Goal: Task Accomplishment & Management: Manage account settings

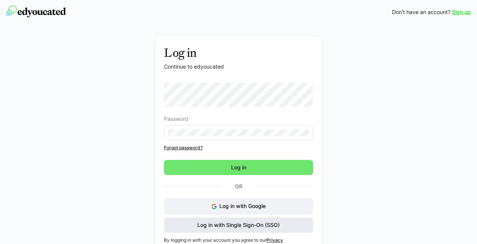
click at [259, 221] on span "Log in with Single Sign-On (SSO)" at bounding box center [238, 225] width 85 height 8
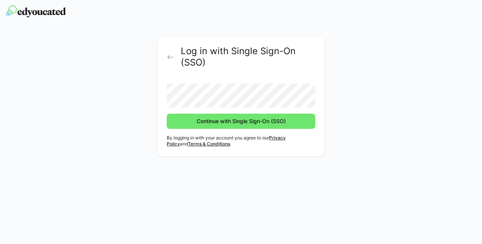
click at [209, 106] on form "Continue with Single Sign-On (SSO)" at bounding box center [241, 103] width 149 height 52
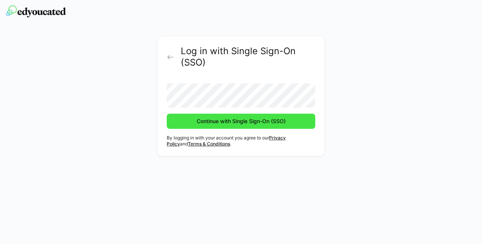
click at [217, 122] on span "Continue with Single Sign-On (SSO)" at bounding box center [241, 122] width 91 height 8
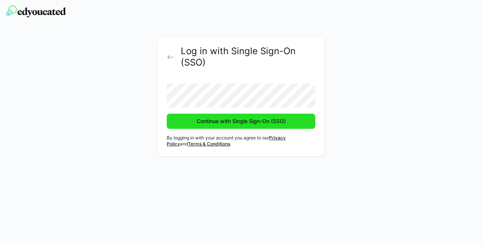
drag, startPoint x: 217, startPoint y: 122, endPoint x: 239, endPoint y: 118, distance: 22.8
click at [239, 118] on span "Continue with Single Sign-On (SSO)" at bounding box center [241, 122] width 91 height 8
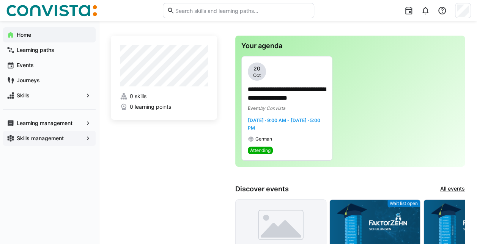
click at [58, 134] on div "Skills management" at bounding box center [49, 138] width 93 height 15
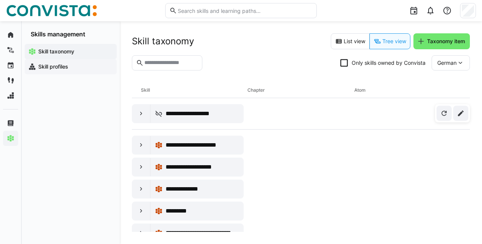
click at [0, 0] on app-navigation-label "Skill profiles" at bounding box center [0, 0] width 0 height 0
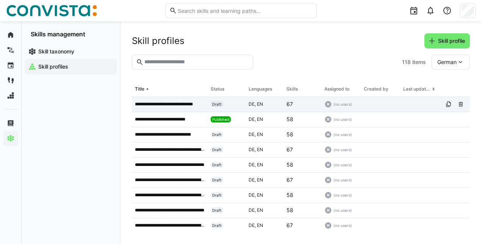
click at [178, 107] on p "**********" at bounding box center [169, 104] width 69 height 6
click at [446, 105] on eds-icon at bounding box center [449, 104] width 6 height 6
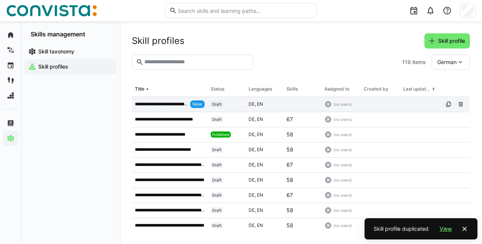
click at [168, 109] on div "**********" at bounding box center [170, 104] width 76 height 15
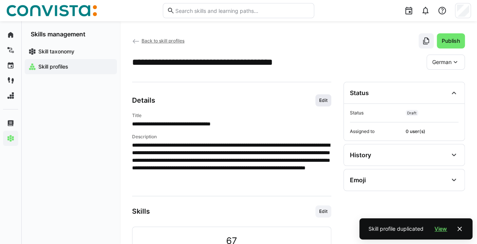
click at [326, 100] on span "Edit" at bounding box center [323, 100] width 10 height 6
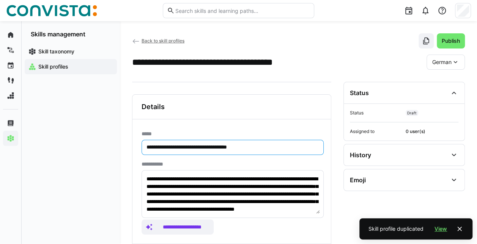
drag, startPoint x: 172, startPoint y: 146, endPoint x: 130, endPoint y: 143, distance: 42.2
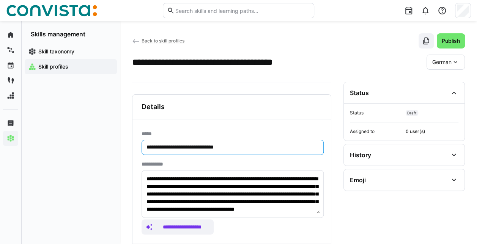
type input "**********"
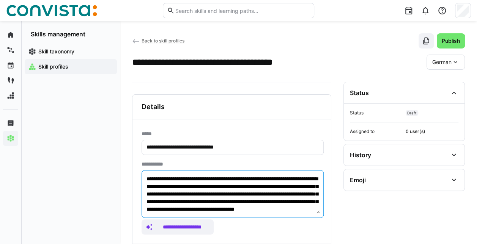
scroll to position [15, 0]
drag, startPoint x: 145, startPoint y: 179, endPoint x: 385, endPoint y: 252, distance: 251.0
click at [385, 244] on html "**********" at bounding box center [238, 122] width 477 height 244
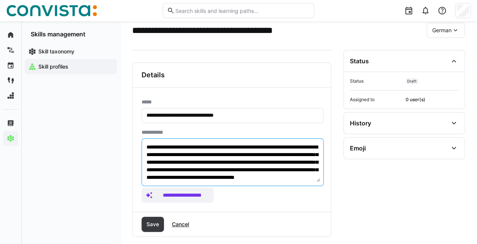
paste textarea
type textarea "**********"
click at [151, 225] on span "Save" at bounding box center [152, 225] width 15 height 8
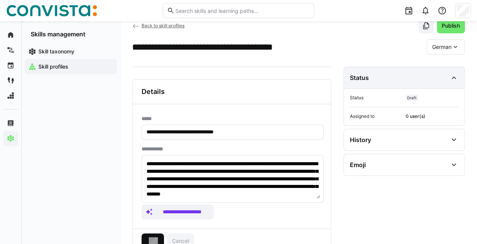
scroll to position [16, 0]
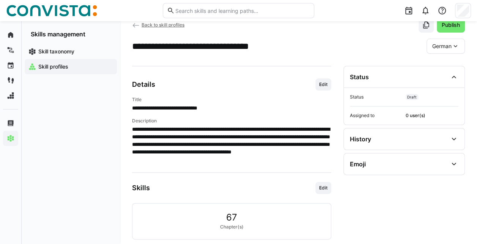
click at [438, 53] on app-header-sidebar-layout "**********" at bounding box center [298, 195] width 333 height 356
click at [445, 36] on app-details-header "**********" at bounding box center [298, 35] width 333 height 36
click at [450, 42] on span "German" at bounding box center [441, 46] width 19 height 8
click at [448, 81] on span "English" at bounding box center [440, 82] width 17 height 8
click at [326, 83] on span "Edit" at bounding box center [323, 85] width 10 height 6
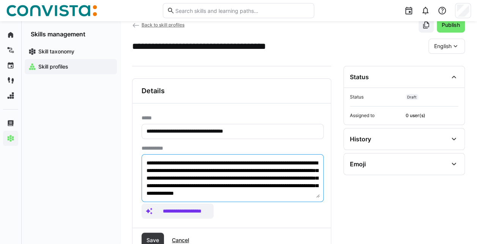
scroll to position [8, 0]
drag, startPoint x: 146, startPoint y: 162, endPoint x: 334, endPoint y: 228, distance: 199.9
paste textarea
type textarea "**********"
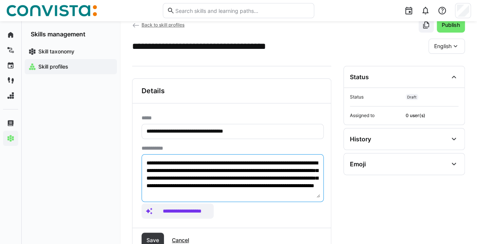
click at [158, 133] on input "**********" at bounding box center [233, 131] width 174 height 7
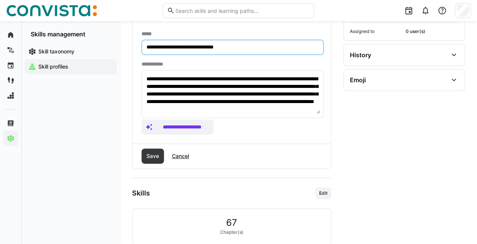
scroll to position [100, 0]
type input "**********"
click at [151, 155] on span "Save" at bounding box center [152, 156] width 15 height 8
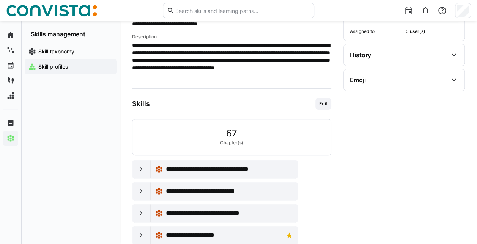
scroll to position [55, 0]
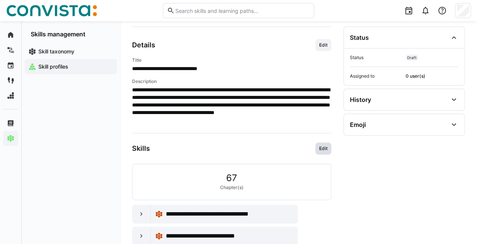
click at [322, 149] on span "Edit" at bounding box center [323, 149] width 10 height 6
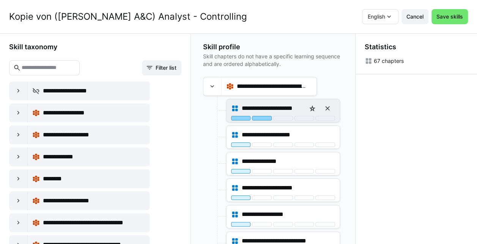
click at [260, 117] on div at bounding box center [262, 118] width 20 height 5
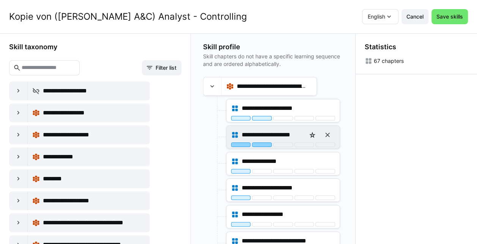
click at [261, 144] on div at bounding box center [262, 145] width 20 height 5
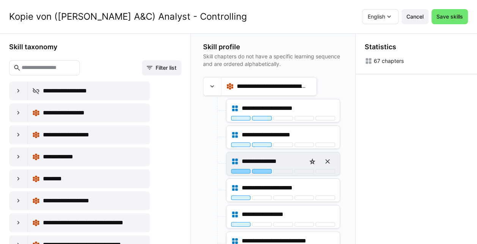
click at [259, 171] on div at bounding box center [262, 171] width 20 height 5
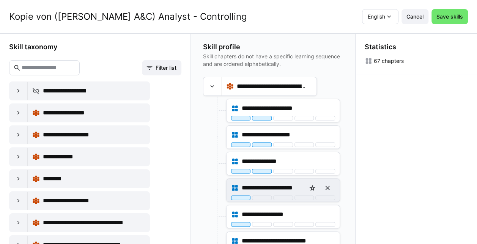
click at [264, 194] on div "**********" at bounding box center [283, 187] width 104 height 15
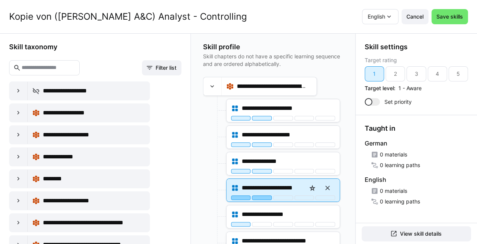
click at [261, 196] on div at bounding box center [262, 198] width 20 height 5
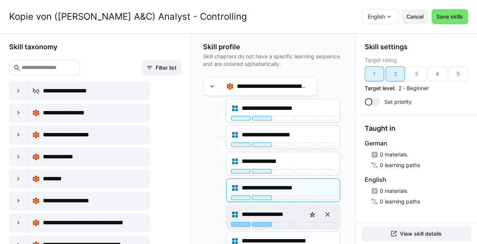
click at [261, 223] on div at bounding box center [262, 224] width 20 height 5
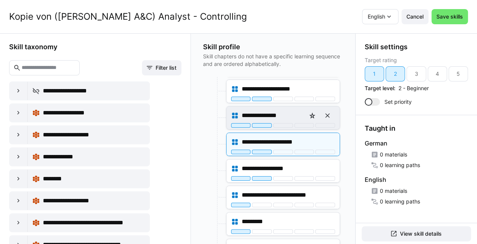
scroll to position [51, 0]
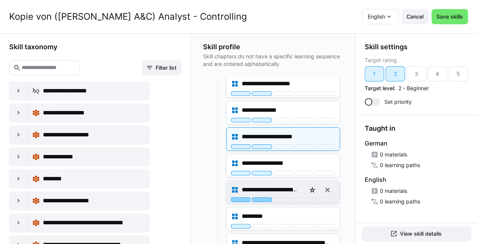
click at [258, 198] on div at bounding box center [262, 200] width 20 height 5
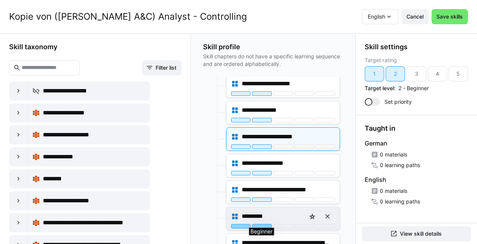
click at [259, 224] on div at bounding box center [262, 226] width 20 height 5
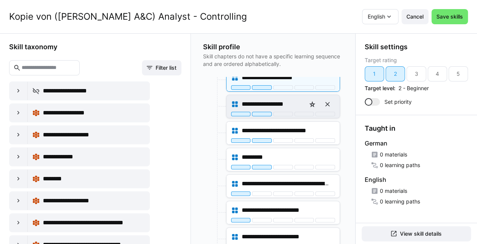
scroll to position [111, 0]
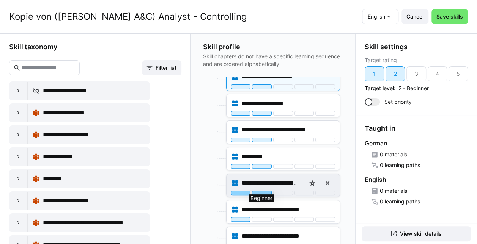
click at [257, 191] on div at bounding box center [262, 193] width 20 height 5
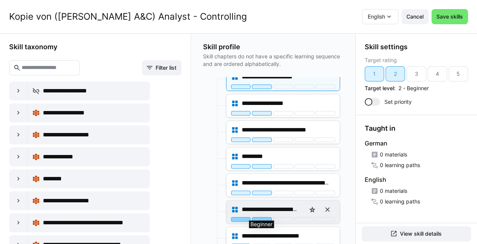
click at [258, 217] on div at bounding box center [262, 219] width 20 height 5
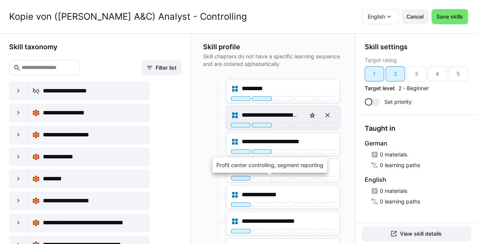
scroll to position [179, 0]
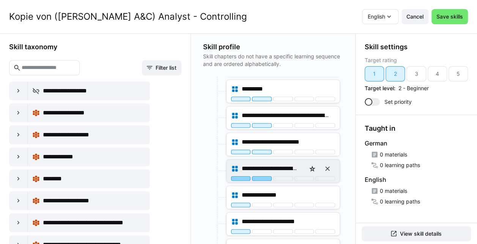
click at [262, 176] on div at bounding box center [262, 178] width 20 height 5
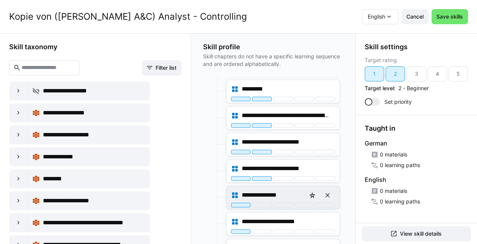
click at [267, 204] on div "**********" at bounding box center [282, 197] width 113 height 23
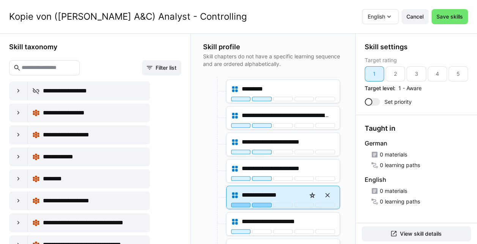
click at [267, 204] on div at bounding box center [262, 205] width 20 height 5
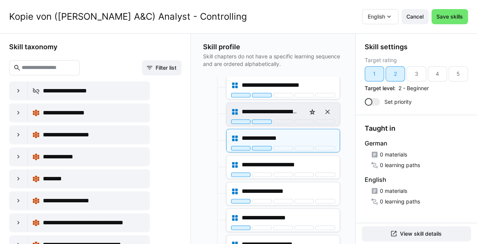
scroll to position [244, 0]
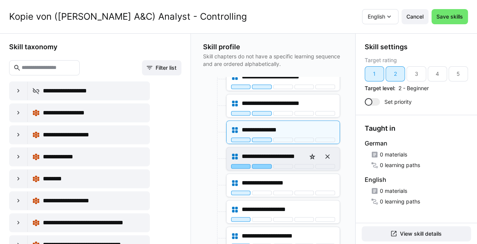
click at [264, 164] on div at bounding box center [262, 166] width 20 height 5
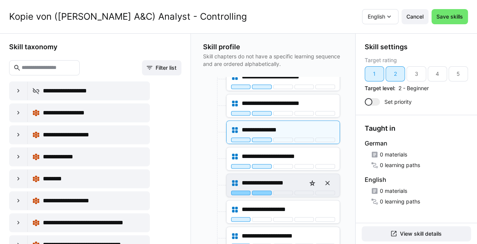
click at [259, 191] on div at bounding box center [262, 193] width 20 height 5
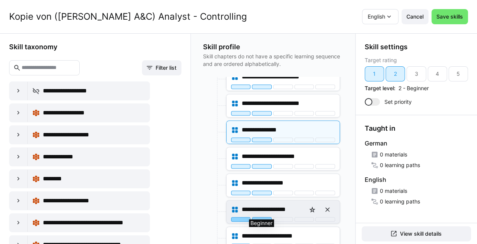
click at [260, 217] on div at bounding box center [262, 219] width 20 height 5
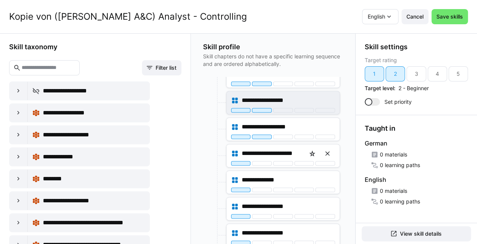
scroll to position [327, 0]
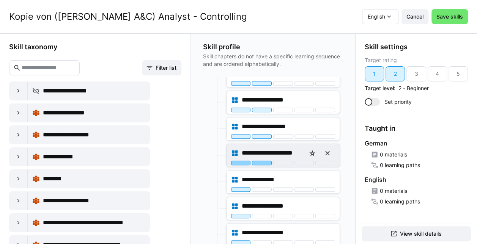
click at [260, 161] on div at bounding box center [262, 163] width 20 height 5
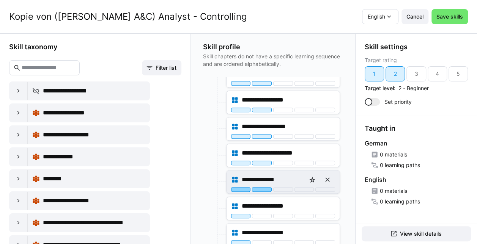
click at [260, 187] on div at bounding box center [262, 189] width 20 height 5
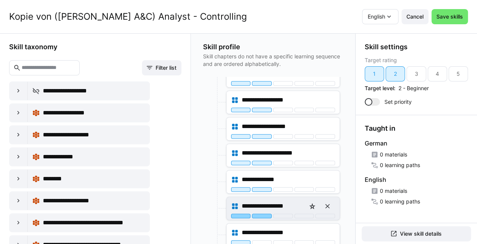
click at [262, 214] on div at bounding box center [262, 216] width 20 height 5
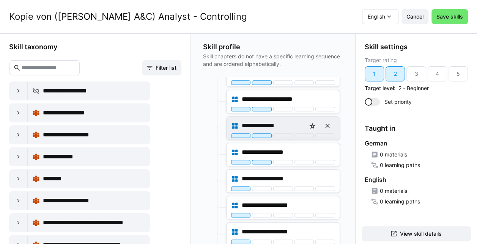
scroll to position [381, 0]
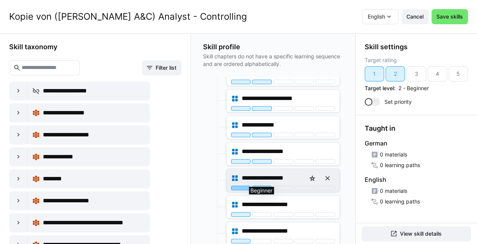
click at [262, 186] on div at bounding box center [262, 188] width 20 height 5
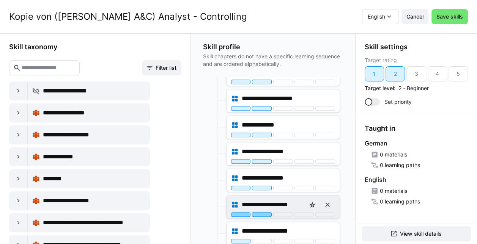
click at [260, 212] on div at bounding box center [262, 214] width 20 height 5
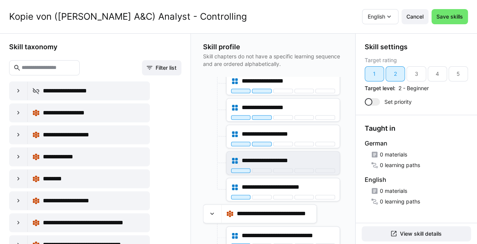
scroll to position [452, 0]
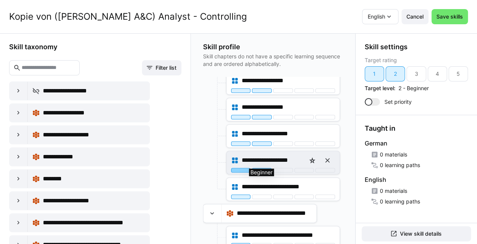
click at [264, 168] on div at bounding box center [262, 170] width 20 height 5
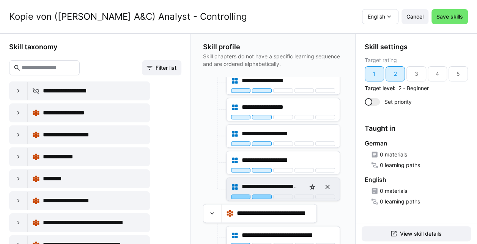
click at [263, 195] on div at bounding box center [262, 197] width 20 height 5
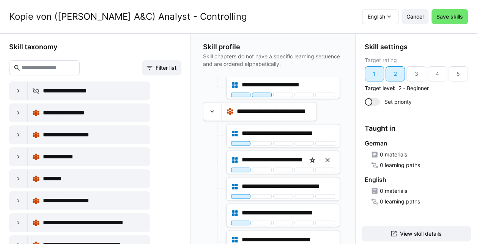
scroll to position [555, 0]
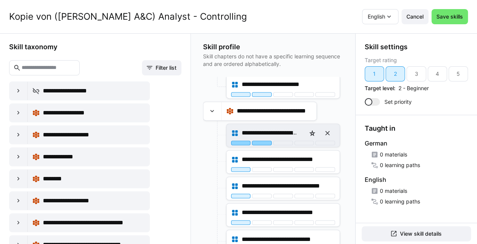
click at [261, 141] on div at bounding box center [262, 143] width 20 height 5
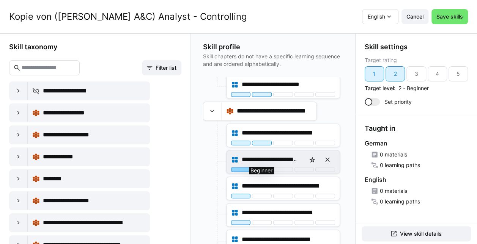
click at [262, 167] on div at bounding box center [262, 169] width 20 height 5
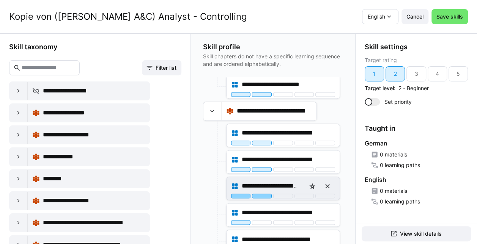
click at [262, 194] on div at bounding box center [262, 196] width 20 height 5
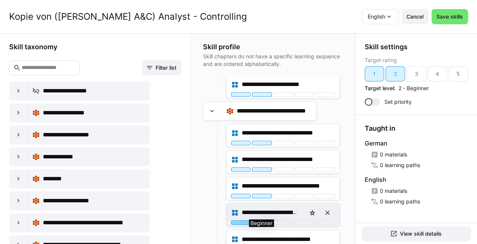
click at [260, 220] on div at bounding box center [262, 222] width 20 height 5
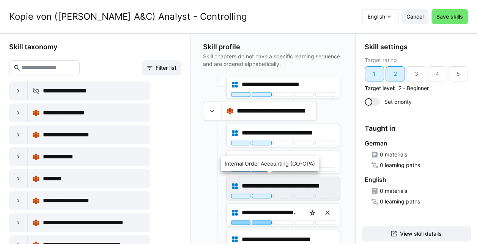
scroll to position [609, 0]
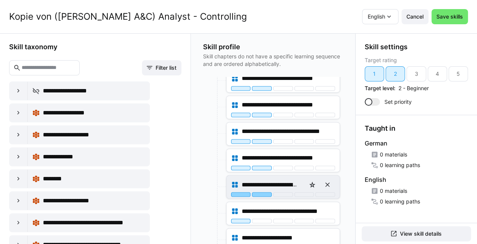
click at [262, 192] on div at bounding box center [262, 194] width 20 height 5
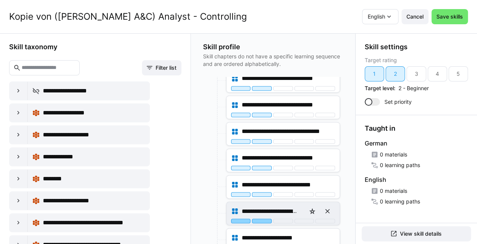
click at [259, 219] on div at bounding box center [262, 221] width 20 height 5
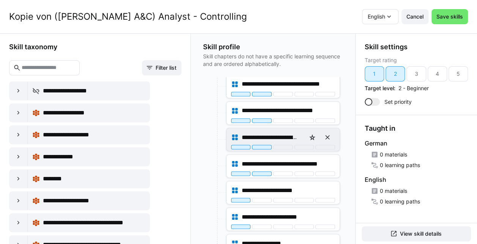
scroll to position [658, 0]
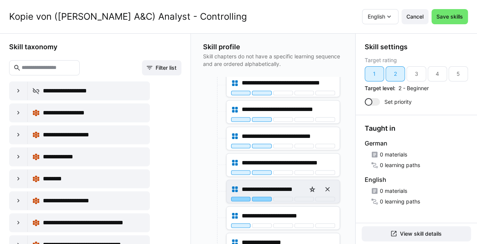
click at [264, 197] on div at bounding box center [262, 199] width 20 height 5
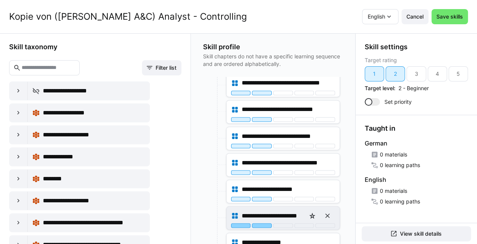
click at [264, 223] on div at bounding box center [262, 225] width 20 height 5
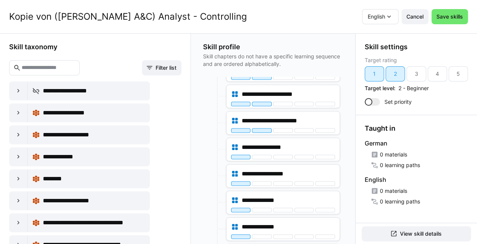
scroll to position [754, 0]
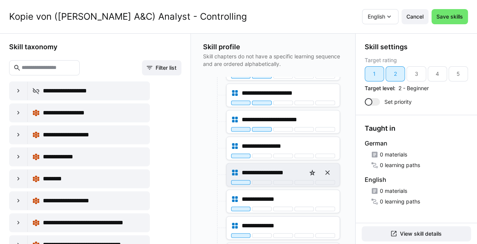
click at [258, 177] on div "**********" at bounding box center [282, 174] width 113 height 23
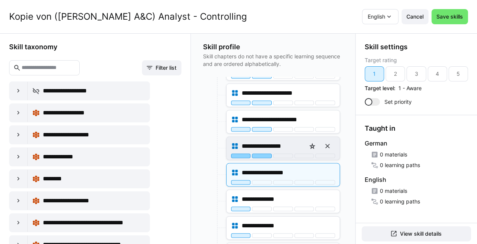
click at [260, 154] on div at bounding box center [262, 156] width 20 height 5
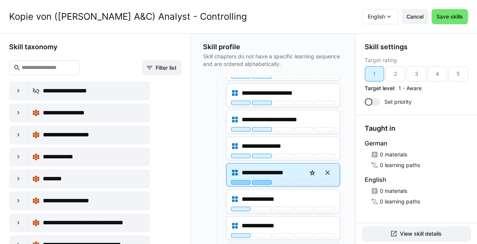
click at [262, 180] on div at bounding box center [262, 182] width 20 height 5
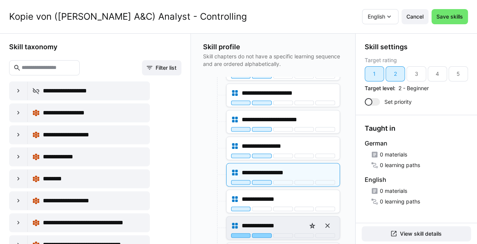
drag, startPoint x: 262, startPoint y: 200, endPoint x: 262, endPoint y: 224, distance: 24.6
click at [0, 0] on app-node-branches-component "**********" at bounding box center [0, 0] width 0 height 0
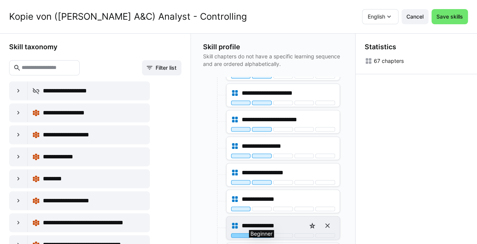
click at [262, 233] on div at bounding box center [262, 235] width 20 height 5
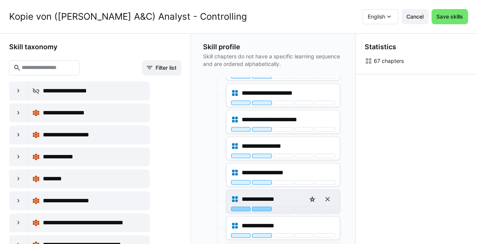
click at [258, 207] on div at bounding box center [262, 209] width 20 height 5
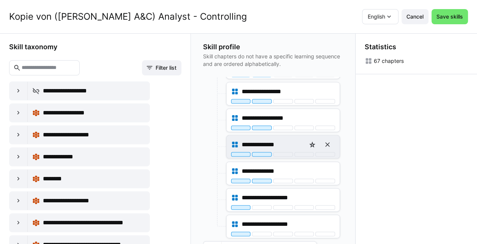
scroll to position [815, 0]
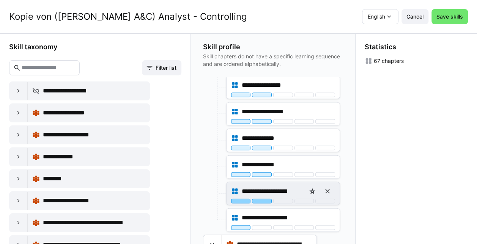
click at [257, 199] on div at bounding box center [262, 201] width 20 height 5
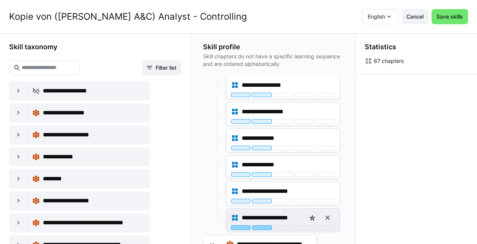
click at [259, 226] on div at bounding box center [262, 228] width 20 height 5
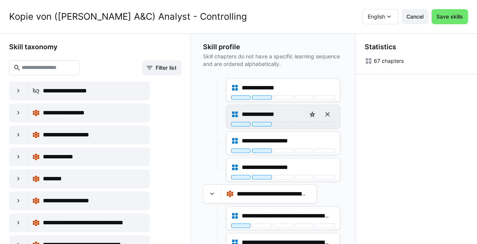
scroll to position [866, 0]
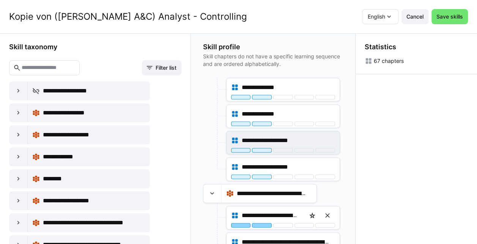
drag, startPoint x: 264, startPoint y: 216, endPoint x: 293, endPoint y: 126, distance: 94.4
click at [293, 126] on div "**********" at bounding box center [271, 164] width 137 height 1907
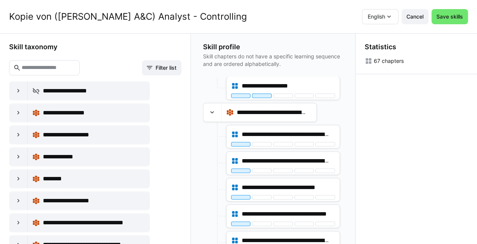
scroll to position [949, 0]
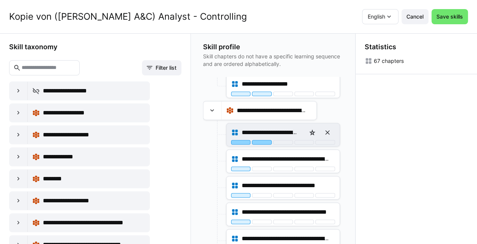
click at [262, 140] on div at bounding box center [262, 142] width 20 height 5
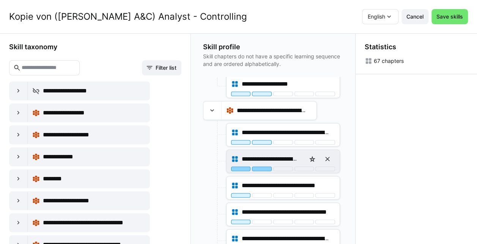
click at [263, 167] on div at bounding box center [262, 169] width 20 height 5
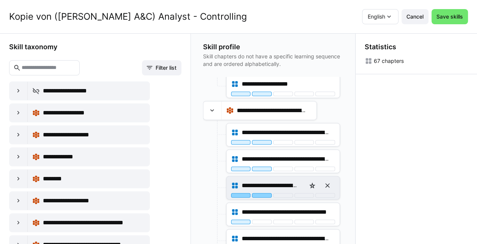
click at [263, 193] on div at bounding box center [262, 195] width 20 height 5
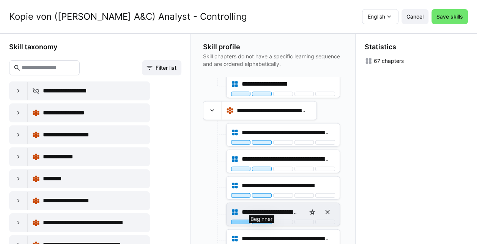
click at [264, 220] on div at bounding box center [262, 222] width 20 height 5
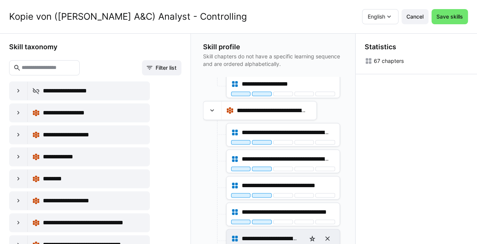
click at [261, 235] on div "**********" at bounding box center [283, 238] width 104 height 15
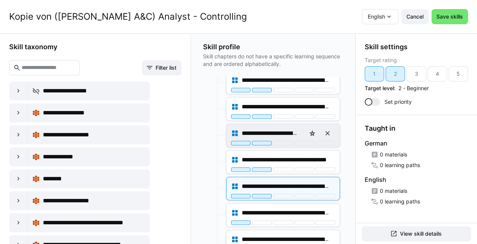
scroll to position [1001, 0]
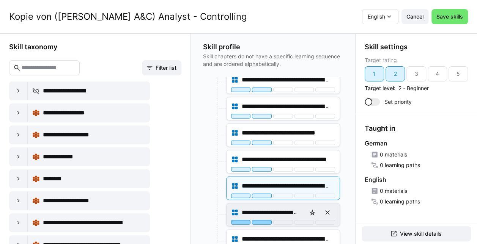
click at [265, 220] on div at bounding box center [262, 222] width 20 height 5
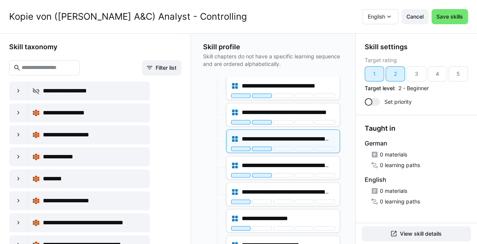
scroll to position [1051, 0]
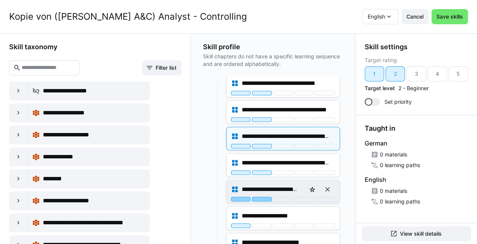
click at [264, 197] on div at bounding box center [262, 199] width 20 height 5
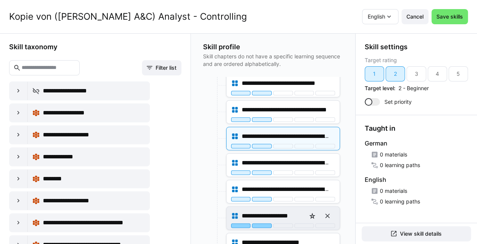
click at [262, 224] on div at bounding box center [262, 226] width 20 height 5
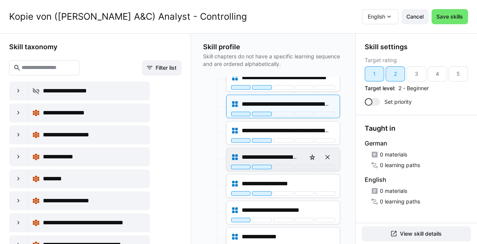
scroll to position [1084, 0]
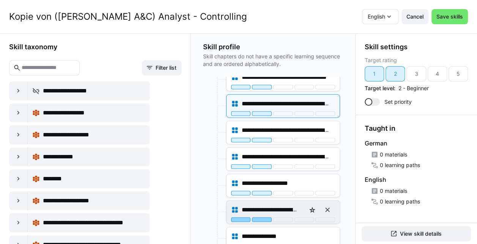
click at [262, 218] on div at bounding box center [262, 220] width 20 height 5
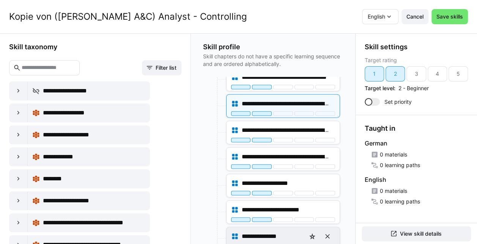
click at [262, 244] on div at bounding box center [262, 246] width 20 height 5
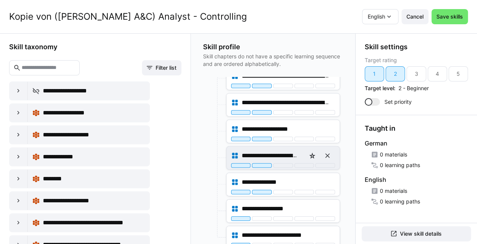
scroll to position [1138, 0]
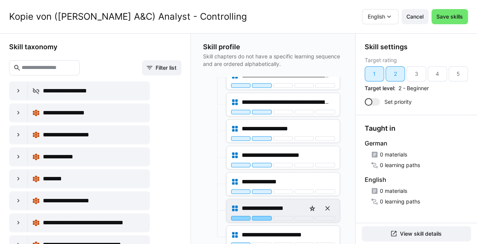
click at [263, 216] on div at bounding box center [262, 218] width 20 height 5
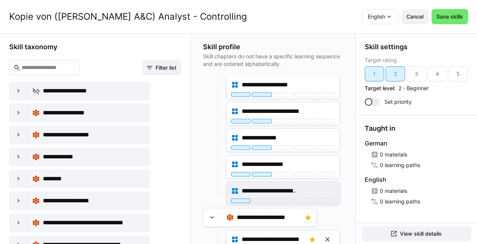
scroll to position [1182, 0]
click at [262, 191] on div "**********" at bounding box center [282, 193] width 113 height 23
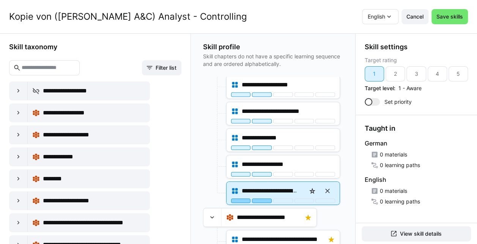
click at [261, 199] on div at bounding box center [262, 201] width 20 height 5
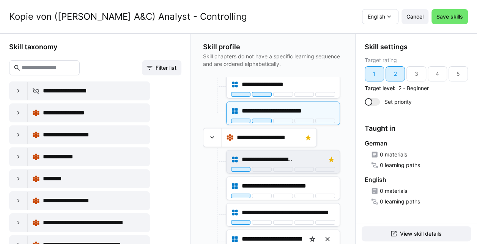
scroll to position [1263, 0]
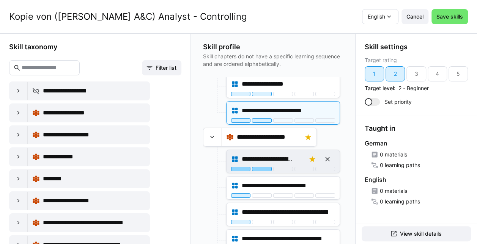
click at [261, 152] on div "**********" at bounding box center [283, 159] width 104 height 15
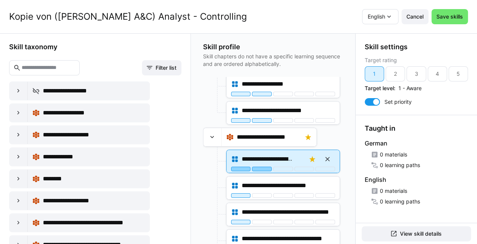
click at [262, 167] on div at bounding box center [262, 169] width 20 height 5
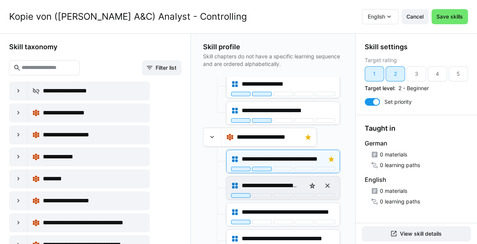
click at [267, 185] on div "**********" at bounding box center [282, 188] width 113 height 23
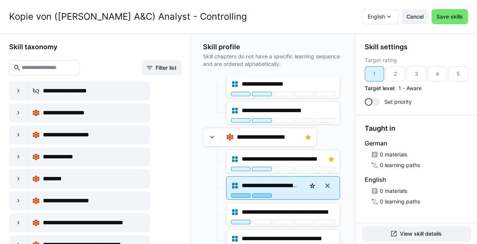
click at [265, 193] on div at bounding box center [262, 195] width 20 height 5
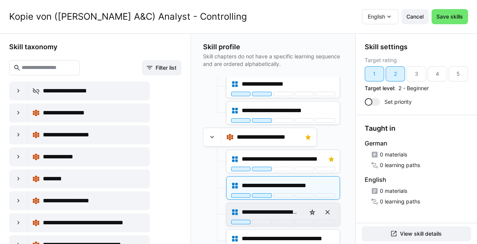
click at [263, 212] on div "**********" at bounding box center [282, 214] width 113 height 23
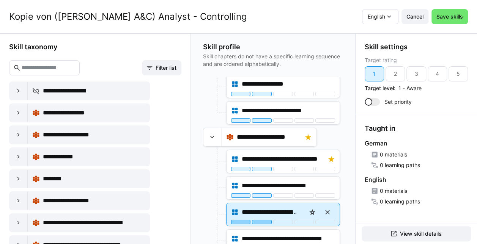
click at [258, 220] on div at bounding box center [262, 222] width 20 height 5
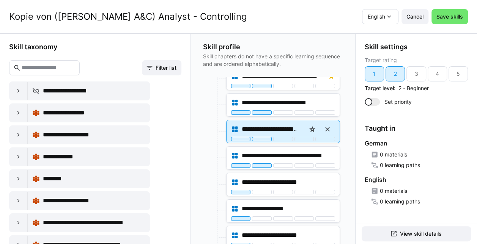
scroll to position [1345, 0]
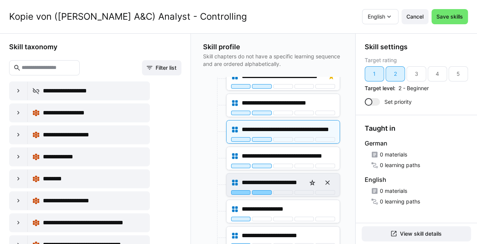
click at [263, 190] on div at bounding box center [262, 192] width 20 height 5
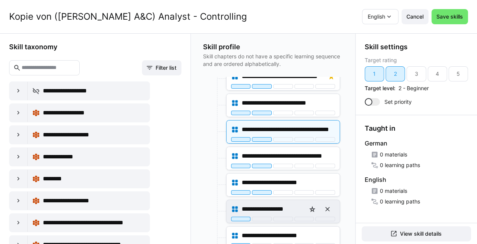
click at [265, 217] on div at bounding box center [262, 219] width 20 height 5
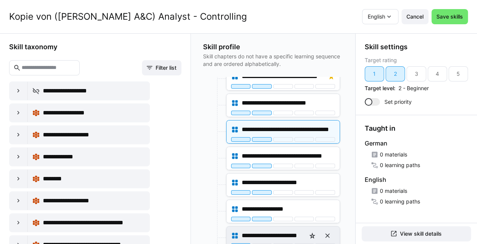
click at [264, 228] on div "**********" at bounding box center [283, 235] width 104 height 15
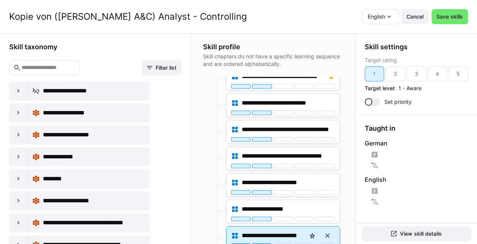
click at [264, 243] on div at bounding box center [262, 245] width 20 height 5
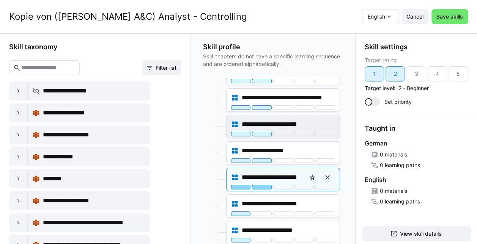
scroll to position [1404, 0]
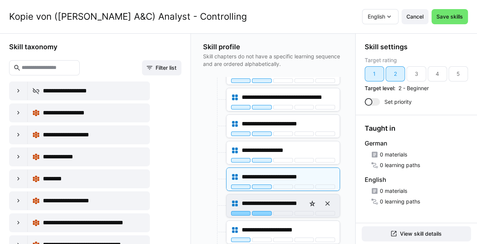
click at [263, 211] on div at bounding box center [262, 213] width 20 height 5
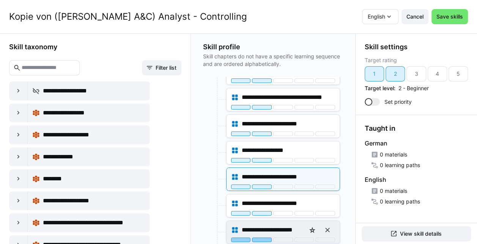
click at [258, 238] on div at bounding box center [262, 240] width 20 height 5
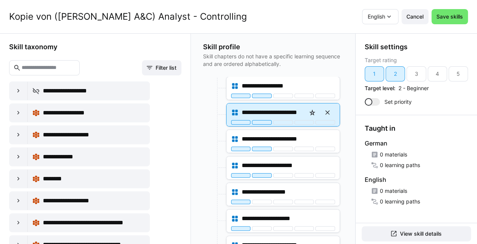
scroll to position [1469, 0]
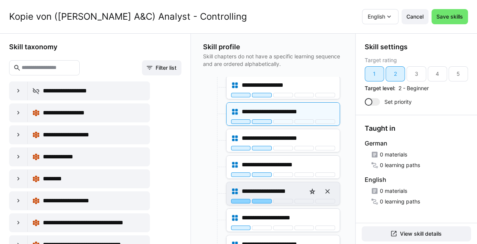
click at [264, 199] on div at bounding box center [262, 201] width 20 height 5
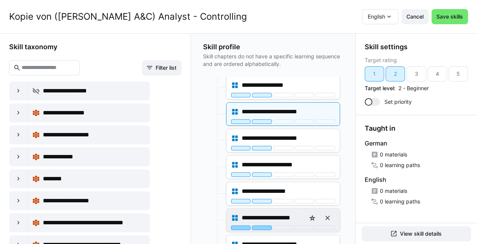
click at [262, 226] on div at bounding box center [262, 228] width 20 height 5
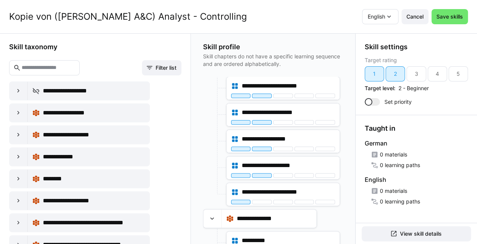
scroll to position [1522, 0]
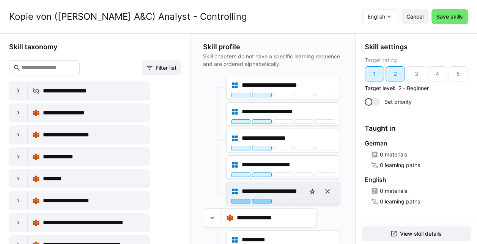
click at [261, 199] on div at bounding box center [262, 201] width 20 height 5
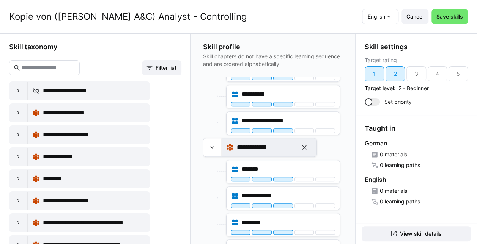
scroll to position [0, 0]
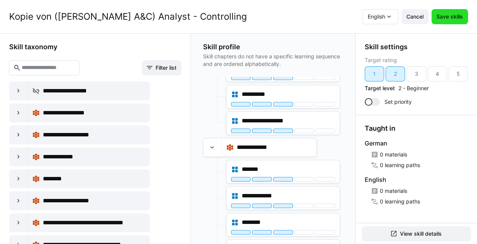
click at [464, 17] on span "Save skills" at bounding box center [449, 17] width 29 height 8
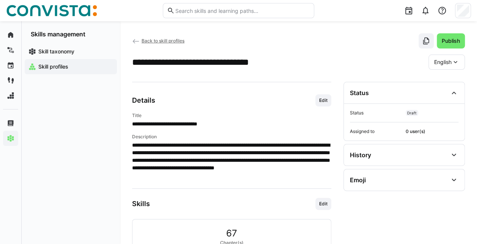
click at [133, 38] on eds-icon at bounding box center [136, 42] width 8 height 8
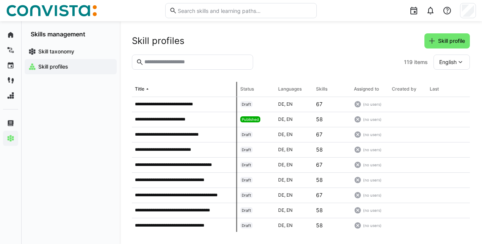
drag, startPoint x: 209, startPoint y: 93, endPoint x: 234, endPoint y: 86, distance: 26.1
click at [0, 0] on tr "Title Status Languages Skills Assigned to Created by Last updated on" at bounding box center [0, 0] width 0 height 0
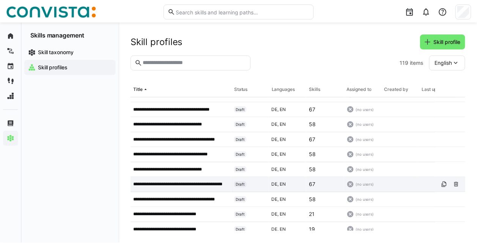
scroll to position [0, 0]
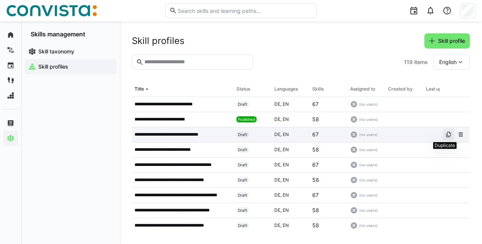
click at [443, 138] on span at bounding box center [449, 135] width 12 height 12
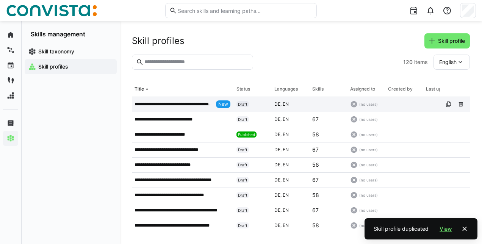
click at [164, 100] on app-table-first-column "**********" at bounding box center [183, 104] width 96 height 8
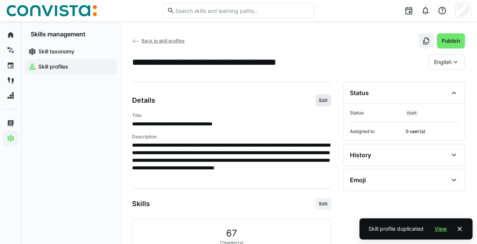
click at [322, 96] on span "Edit" at bounding box center [323, 100] width 16 height 12
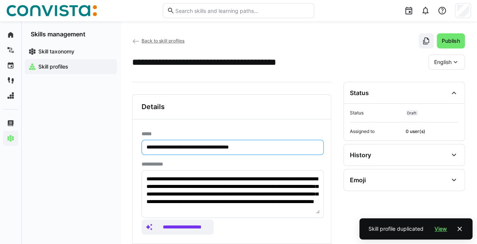
click at [165, 146] on input "**********" at bounding box center [233, 147] width 174 height 7
drag, startPoint x: 165, startPoint y: 146, endPoint x: 105, endPoint y: 143, distance: 60.0
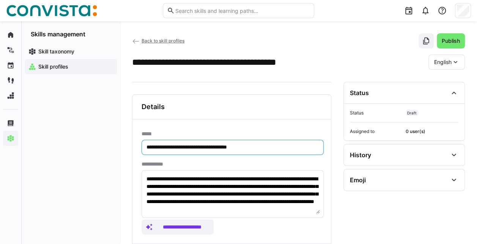
type input "**********"
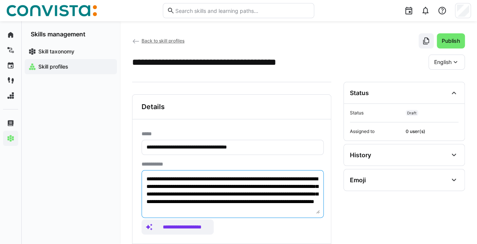
scroll to position [8, 0]
drag, startPoint x: 146, startPoint y: 178, endPoint x: 299, endPoint y: 250, distance: 168.6
click at [299, 244] on html "**********" at bounding box center [238, 122] width 477 height 244
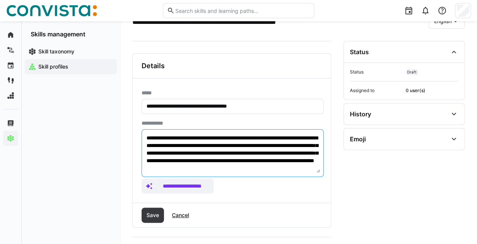
paste textarea "**********"
type textarea "**********"
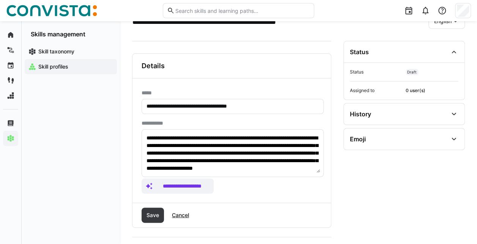
click at [117, 138] on div "Skill taxonomy Skill profiles" at bounding box center [71, 141] width 98 height 206
click at [149, 214] on span "Save" at bounding box center [152, 216] width 15 height 8
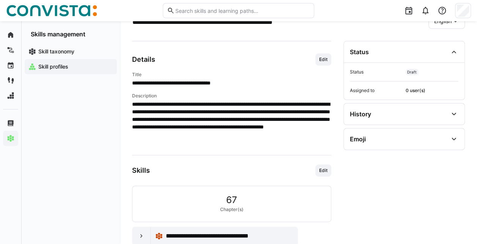
scroll to position [0, 0]
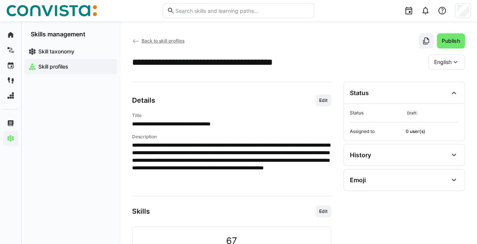
click at [435, 69] on div "English" at bounding box center [446, 62] width 36 height 15
click at [442, 86] on span "German" at bounding box center [443, 82] width 19 height 8
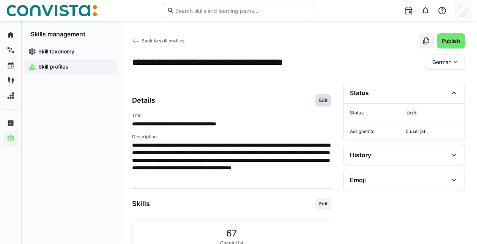
click at [316, 97] on span "Edit" at bounding box center [323, 100] width 16 height 12
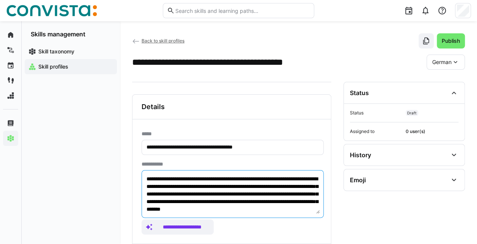
scroll to position [15, 0]
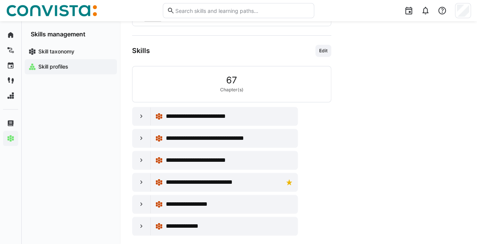
drag, startPoint x: 146, startPoint y: 179, endPoint x: 359, endPoint y: 264, distance: 228.9
paste textarea "**********"
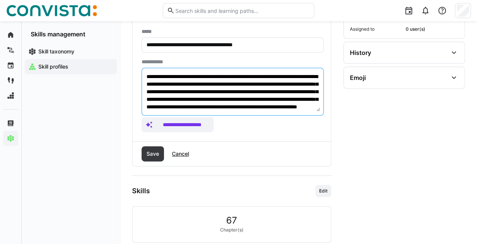
scroll to position [0, 0]
type textarea "**********"
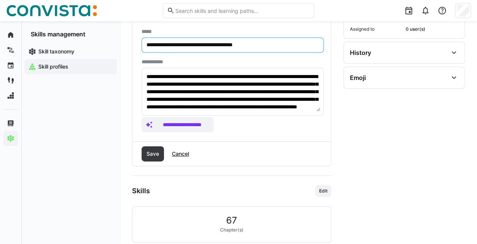
drag, startPoint x: 171, startPoint y: 46, endPoint x: 23, endPoint y: 85, distance: 153.0
click at [23, 85] on div "**********" at bounding box center [238, 153] width 477 height 469
type input "**********"
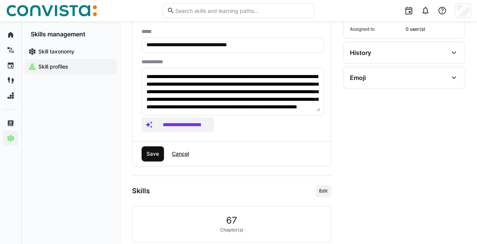
click at [162, 154] on span "Save" at bounding box center [152, 153] width 22 height 15
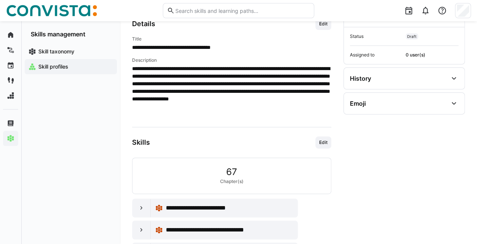
scroll to position [77, 0]
click at [319, 144] on span "Edit" at bounding box center [323, 142] width 10 height 6
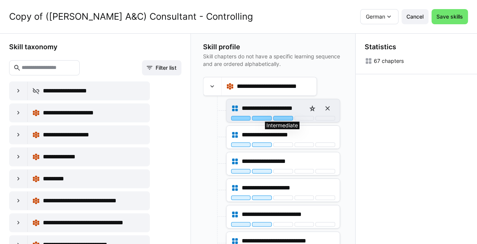
click at [281, 117] on div at bounding box center [283, 118] width 20 height 5
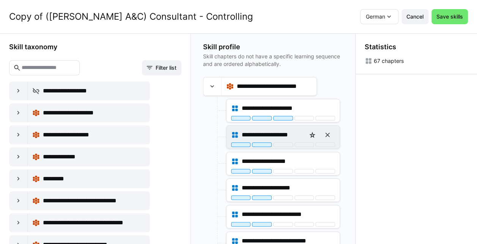
click at [277, 140] on div "**********" at bounding box center [283, 134] width 104 height 15
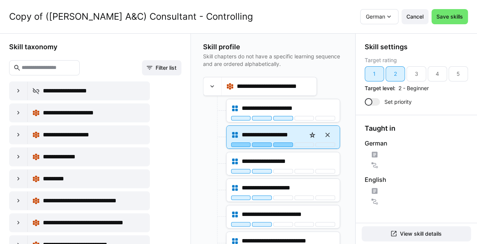
click at [279, 143] on div at bounding box center [283, 145] width 20 height 5
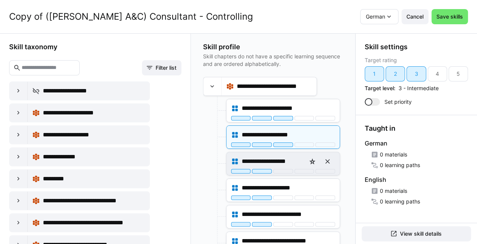
click at [284, 166] on div "**********" at bounding box center [283, 161] width 104 height 15
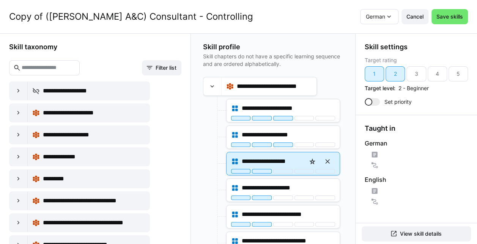
click at [284, 169] on div at bounding box center [283, 171] width 20 height 5
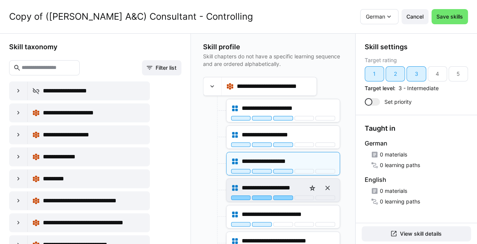
click at [282, 197] on div at bounding box center [283, 198] width 20 height 5
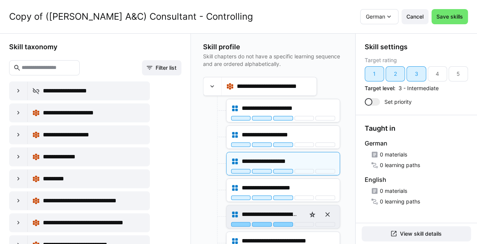
click at [284, 222] on div at bounding box center [283, 224] width 20 height 5
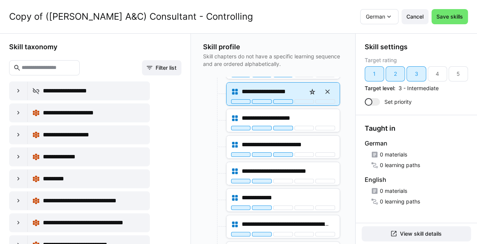
scroll to position [78, 0]
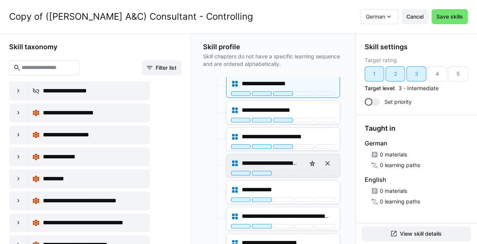
click at [283, 174] on div "**********" at bounding box center [282, 165] width 113 height 23
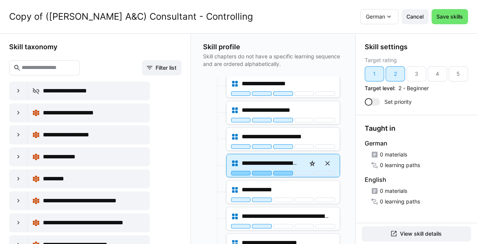
click at [283, 172] on div at bounding box center [283, 173] width 20 height 5
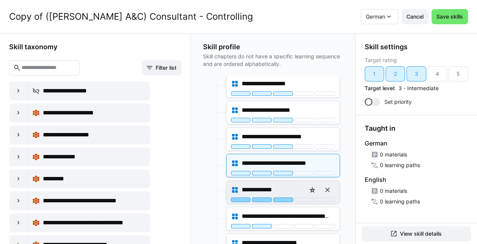
click at [281, 198] on div at bounding box center [283, 200] width 20 height 5
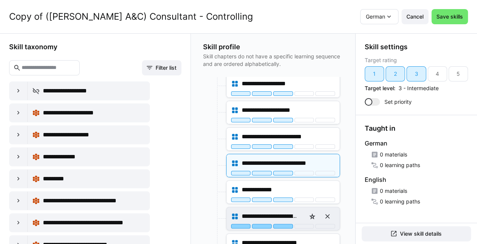
click at [284, 224] on div at bounding box center [283, 226] width 20 height 5
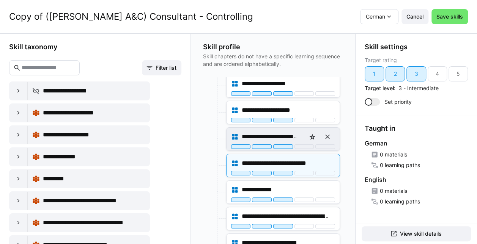
scroll to position [165, 0]
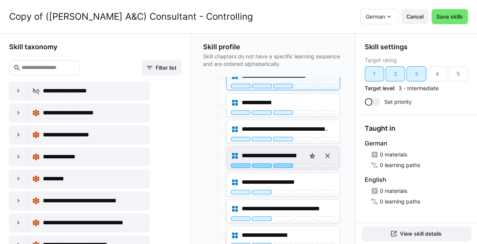
click at [277, 163] on div at bounding box center [283, 165] width 20 height 5
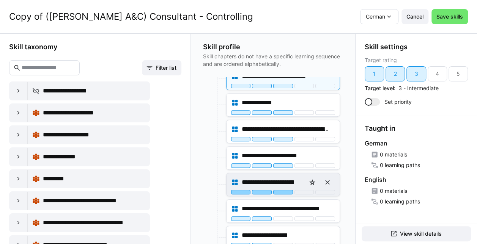
click at [278, 190] on div at bounding box center [283, 192] width 20 height 5
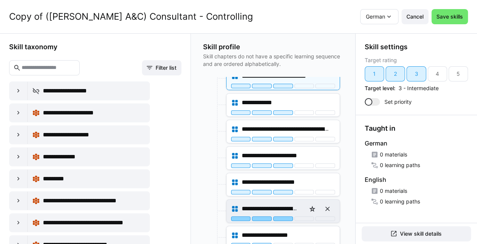
click at [279, 217] on div at bounding box center [283, 219] width 20 height 5
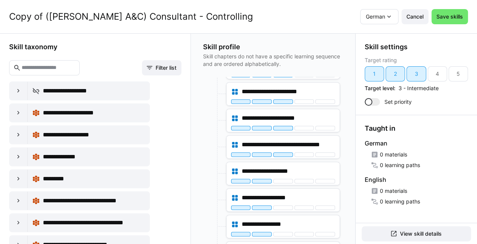
scroll to position [230, 0]
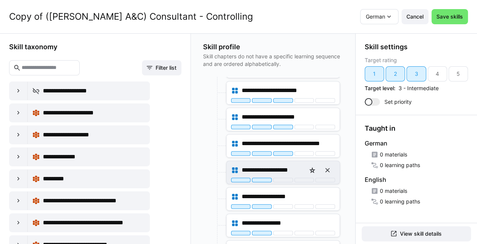
click at [278, 173] on div "**********" at bounding box center [283, 170] width 104 height 15
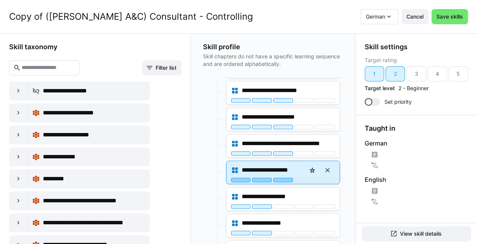
drag, startPoint x: 281, startPoint y: 177, endPoint x: 275, endPoint y: 175, distance: 5.9
click at [275, 178] on div at bounding box center [283, 180] width 20 height 5
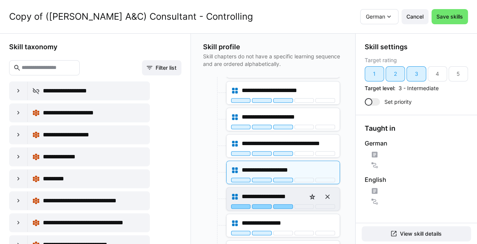
click at [281, 204] on div at bounding box center [283, 206] width 20 height 5
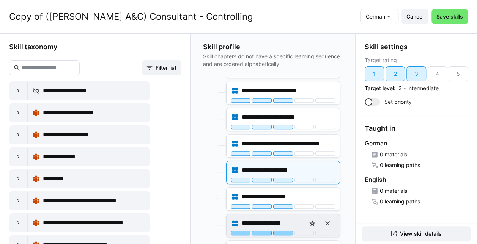
click at [278, 231] on div at bounding box center [283, 233] width 20 height 5
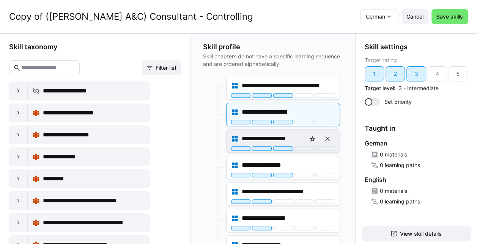
scroll to position [288, 0]
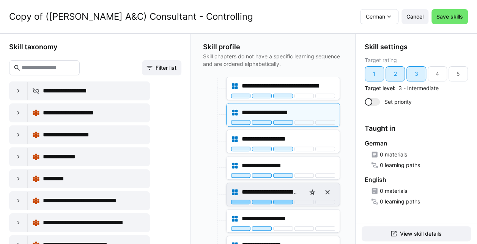
click at [283, 200] on div at bounding box center [283, 202] width 20 height 5
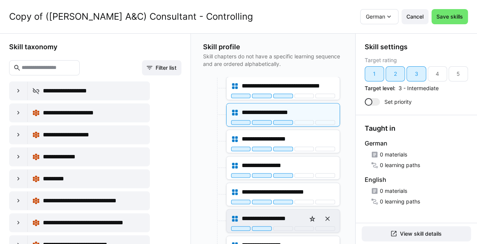
click at [277, 221] on div "**********" at bounding box center [283, 218] width 104 height 15
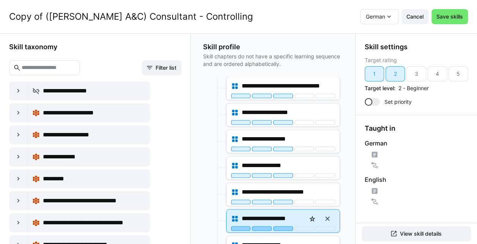
click at [278, 226] on div at bounding box center [283, 228] width 20 height 5
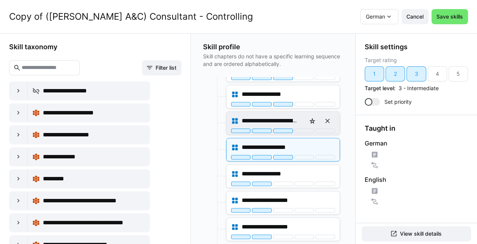
scroll to position [369, 0]
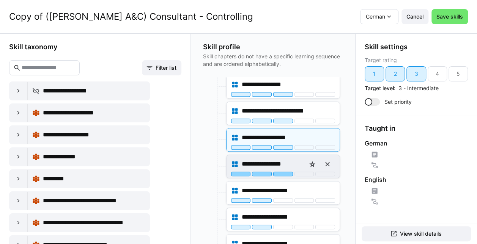
click at [279, 172] on div at bounding box center [283, 174] width 20 height 5
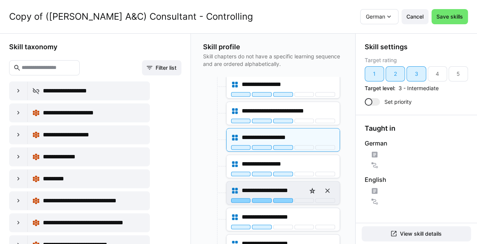
click at [281, 198] on div at bounding box center [283, 200] width 20 height 5
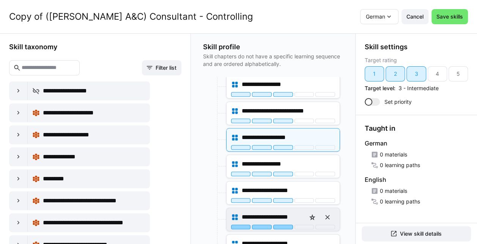
click at [281, 225] on div at bounding box center [283, 227] width 20 height 5
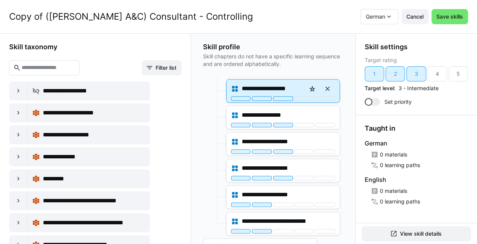
scroll to position [418, 0]
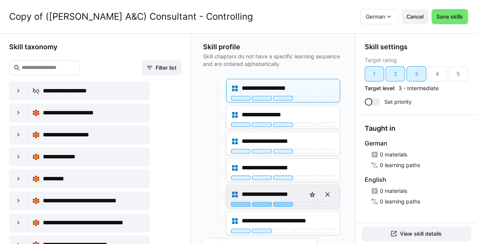
click at [281, 202] on div at bounding box center [283, 204] width 20 height 5
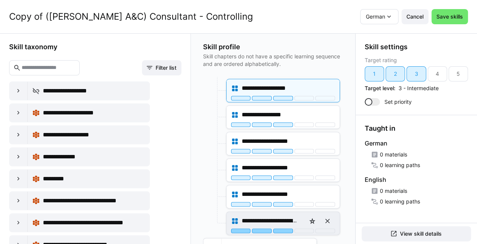
click at [279, 229] on div at bounding box center [283, 231] width 20 height 5
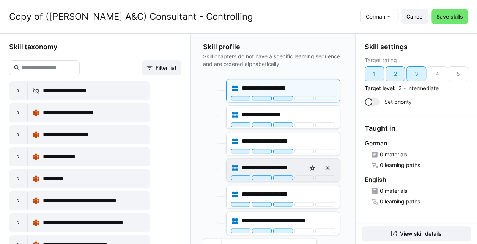
scroll to position [544, 0]
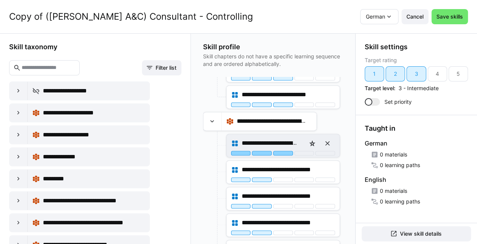
click at [282, 151] on div at bounding box center [283, 153] width 20 height 5
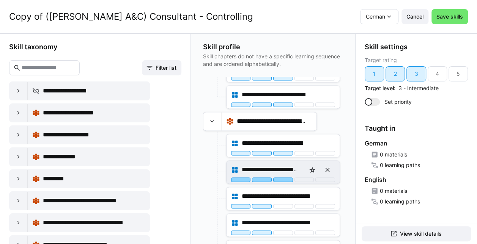
click at [284, 177] on div at bounding box center [283, 179] width 20 height 5
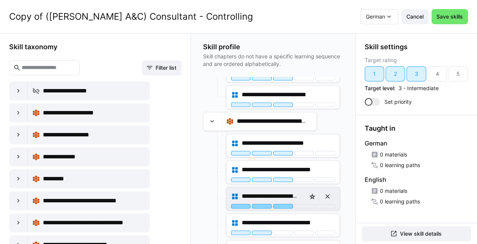
click at [284, 204] on div at bounding box center [283, 206] width 20 height 5
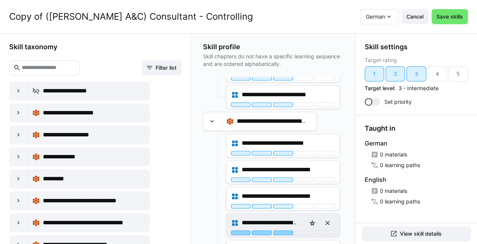
click at [285, 231] on div at bounding box center [283, 233] width 20 height 5
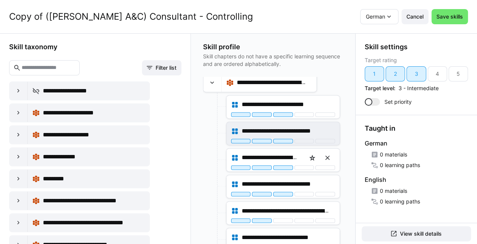
scroll to position [584, 0]
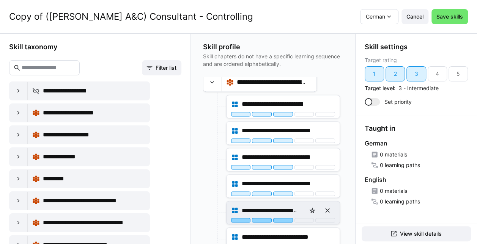
click at [275, 218] on div at bounding box center [283, 220] width 20 height 5
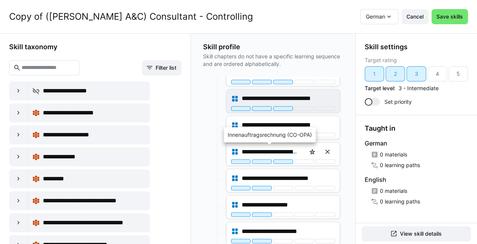
scroll to position [643, 0]
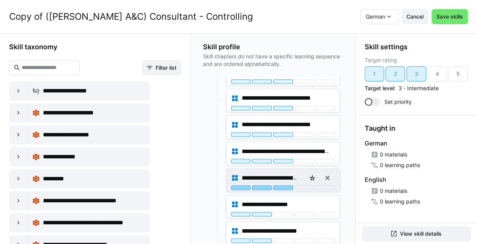
click at [284, 185] on div at bounding box center [283, 187] width 20 height 5
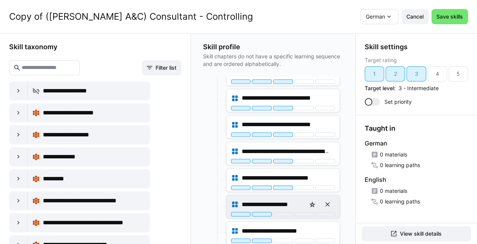
click at [281, 204] on div "**********" at bounding box center [283, 204] width 104 height 15
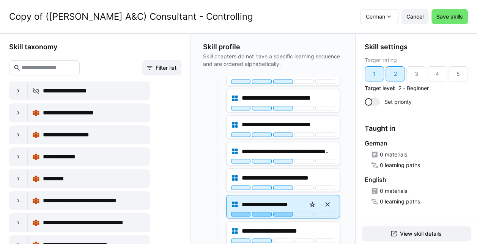
click at [281, 212] on div at bounding box center [283, 214] width 20 height 5
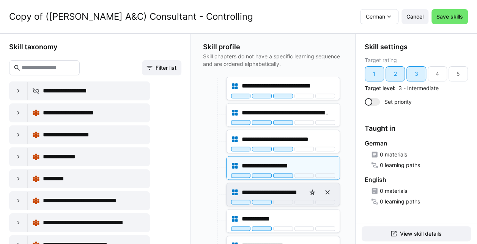
click at [284, 198] on div "**********" at bounding box center [282, 194] width 113 height 23
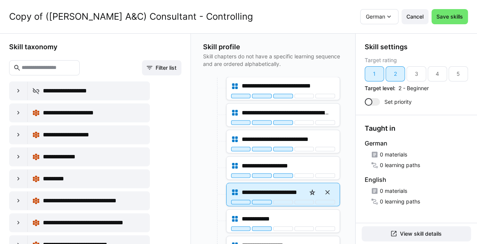
click at [283, 196] on div "**********" at bounding box center [282, 194] width 113 height 23
click at [282, 200] on div at bounding box center [283, 202] width 20 height 5
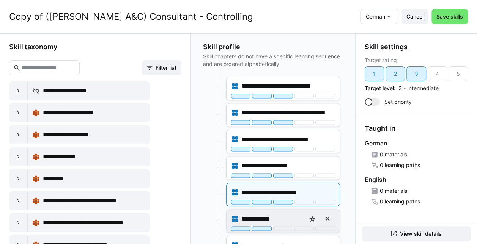
click at [284, 218] on div "**********" at bounding box center [283, 218] width 104 height 15
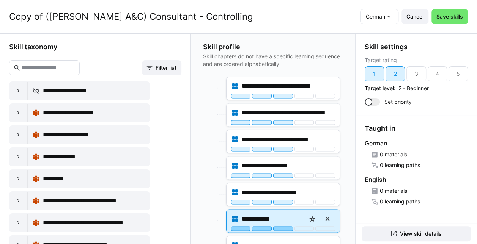
click at [284, 226] on div at bounding box center [283, 228] width 20 height 5
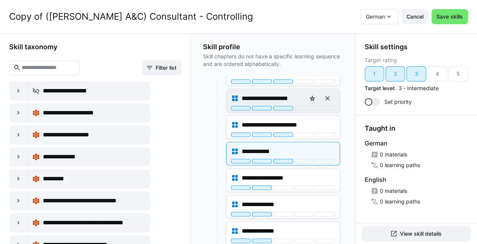
scroll to position [756, 0]
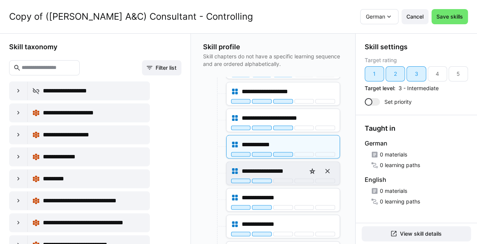
click at [284, 174] on div "**********" at bounding box center [282, 173] width 113 height 23
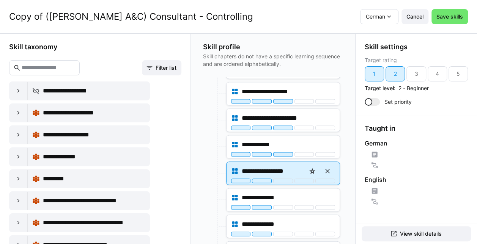
click at [284, 179] on div at bounding box center [283, 181] width 20 height 5
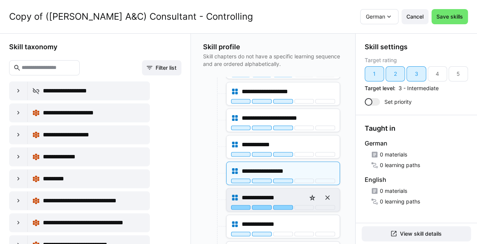
click at [283, 205] on div at bounding box center [283, 207] width 20 height 5
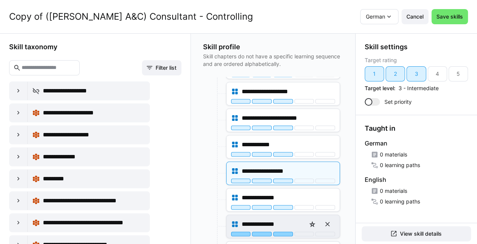
click at [287, 232] on div at bounding box center [283, 234] width 20 height 5
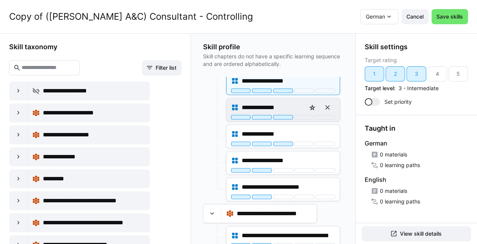
scroll to position [846, 0]
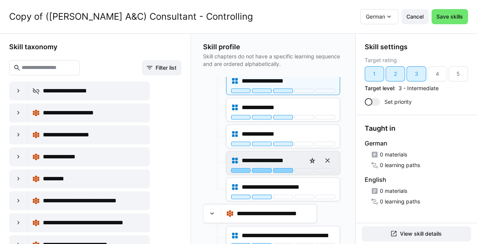
click at [283, 168] on div at bounding box center [283, 170] width 20 height 5
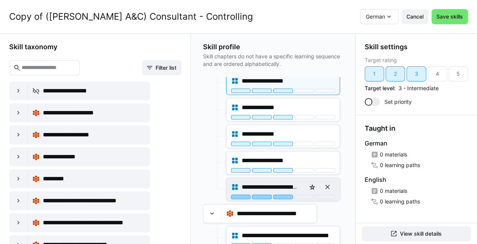
click at [278, 195] on div at bounding box center [283, 197] width 20 height 5
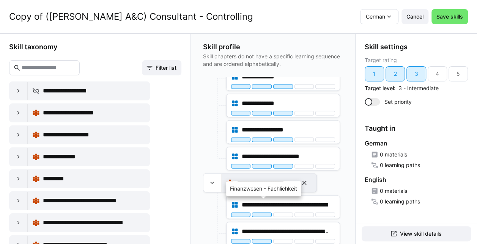
scroll to position [876, 0]
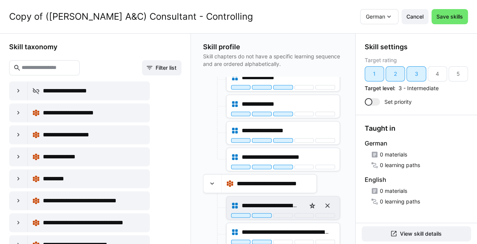
click at [281, 208] on div "**********" at bounding box center [282, 208] width 113 height 23
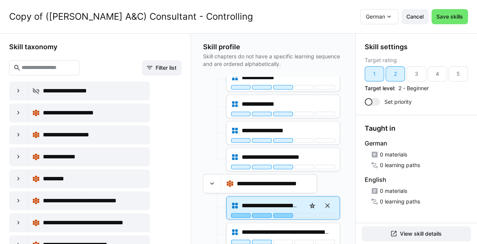
click at [281, 213] on div at bounding box center [283, 215] width 20 height 5
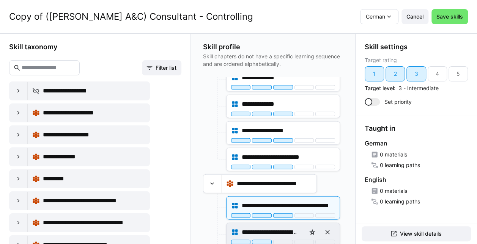
click at [281, 229] on div "**********" at bounding box center [283, 232] width 104 height 15
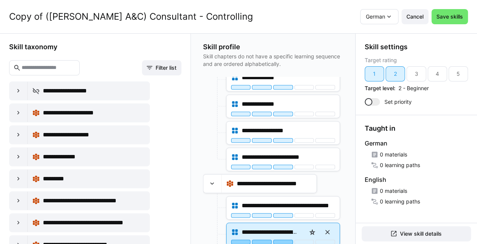
click at [281, 240] on div at bounding box center [283, 242] width 20 height 5
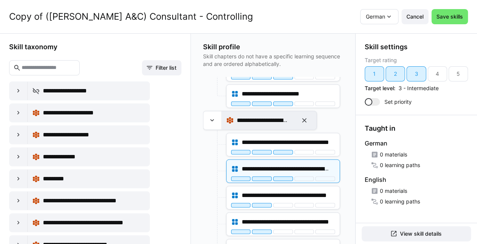
scroll to position [939, 0]
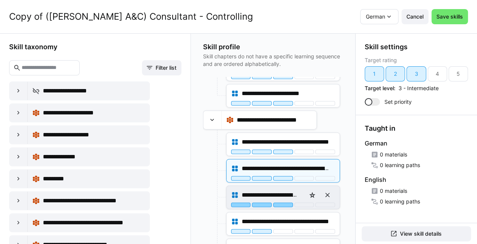
click at [283, 203] on div at bounding box center [283, 205] width 20 height 5
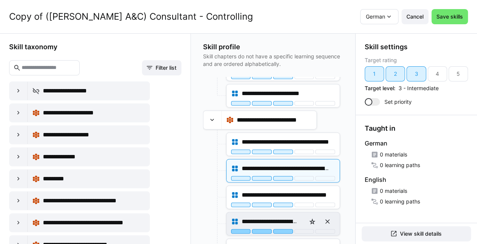
click at [281, 229] on div at bounding box center [283, 231] width 20 height 5
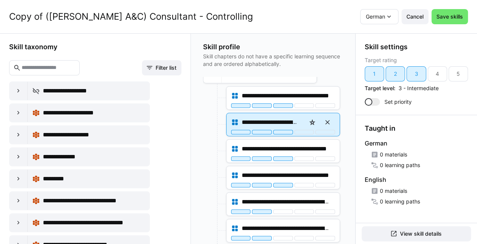
scroll to position [986, 0]
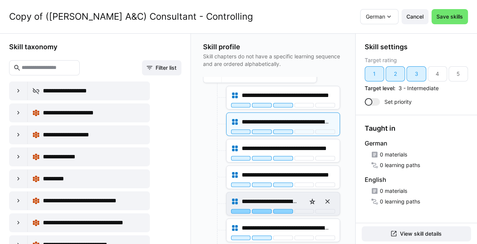
click at [280, 209] on div at bounding box center [283, 211] width 20 height 5
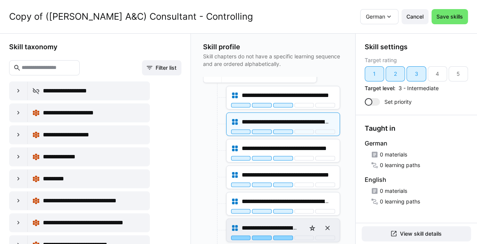
click at [280, 224] on div "**********" at bounding box center [283, 228] width 104 height 15
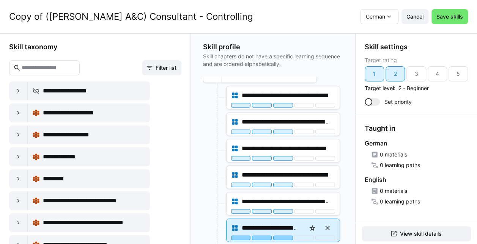
click at [282, 236] on div at bounding box center [283, 238] width 20 height 5
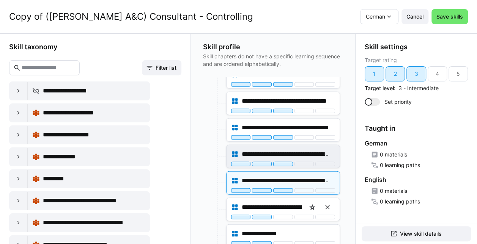
scroll to position [1035, 0]
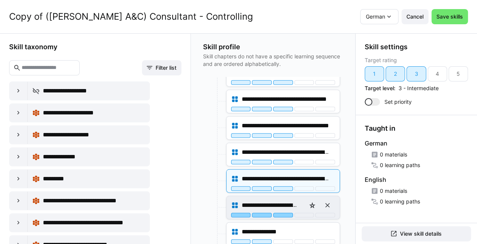
click at [283, 213] on div at bounding box center [283, 215] width 20 height 5
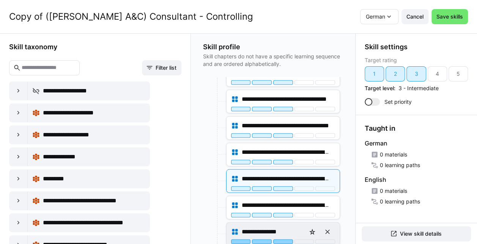
click at [283, 240] on div at bounding box center [283, 242] width 20 height 5
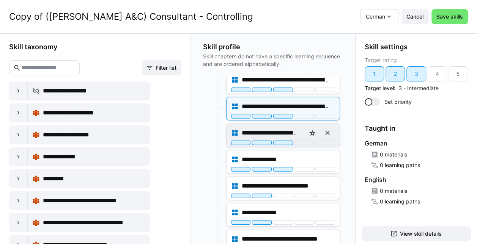
scroll to position [1108, 0]
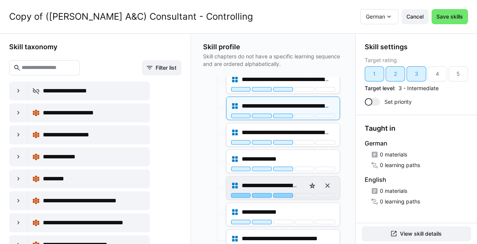
click at [282, 193] on div at bounding box center [283, 195] width 20 height 5
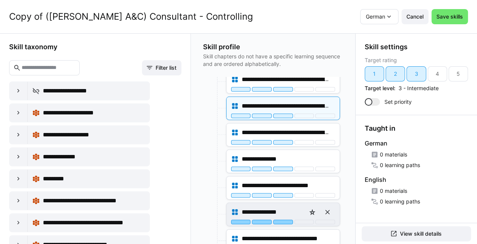
click at [284, 220] on div at bounding box center [283, 222] width 20 height 5
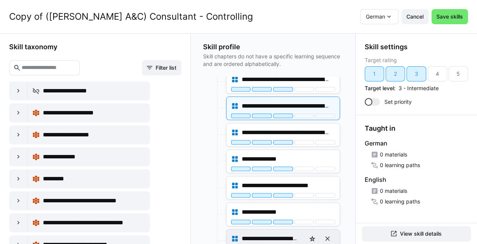
scroll to position [1159, 0]
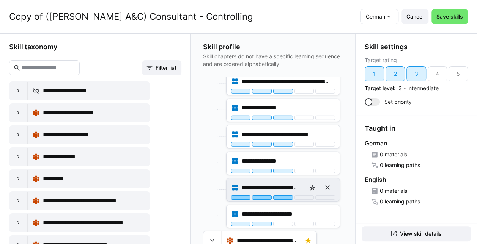
click at [278, 195] on div at bounding box center [283, 197] width 20 height 5
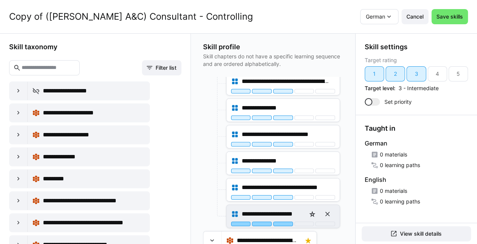
click at [286, 222] on div at bounding box center [283, 224] width 20 height 5
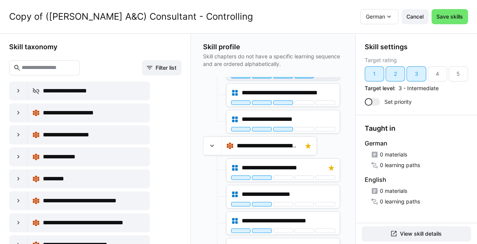
scroll to position [1254, 0]
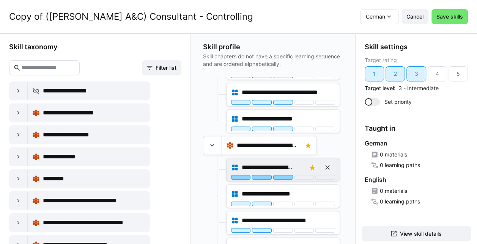
click at [283, 175] on div at bounding box center [283, 177] width 20 height 5
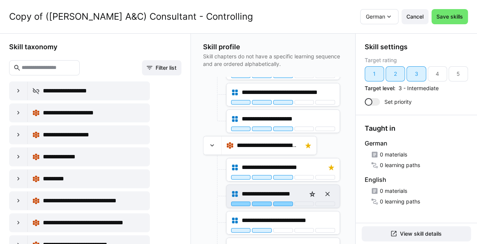
click at [280, 202] on div at bounding box center [283, 204] width 20 height 5
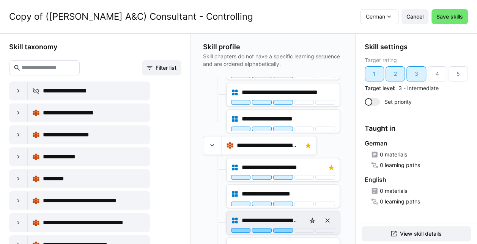
click at [280, 228] on div at bounding box center [283, 230] width 20 height 5
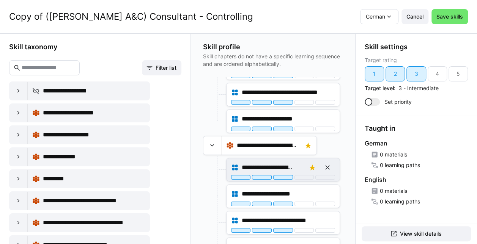
scroll to position [1347, 0]
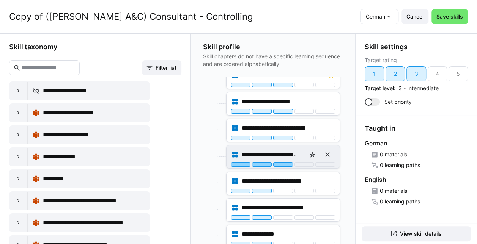
click at [279, 162] on div at bounding box center [283, 164] width 20 height 5
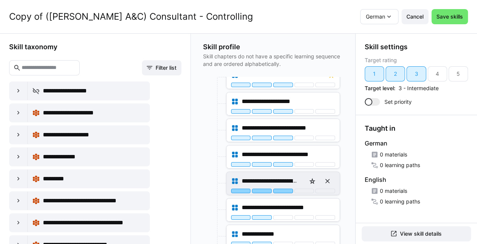
click at [278, 189] on div at bounding box center [283, 191] width 20 height 5
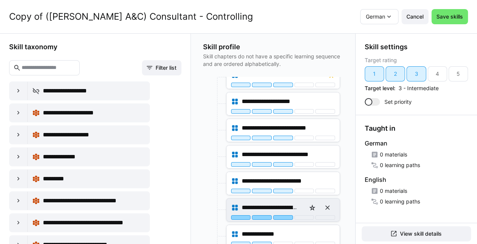
click at [280, 215] on div at bounding box center [283, 217] width 20 height 5
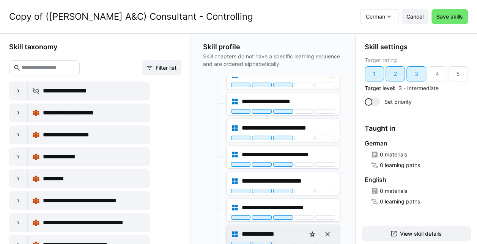
click at [282, 227] on div "**********" at bounding box center [283, 234] width 104 height 15
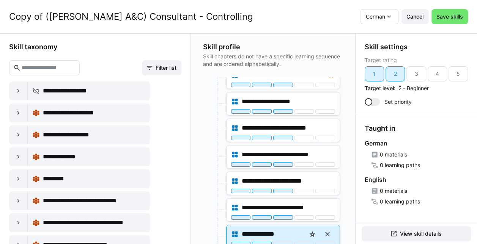
click at [282, 227] on div "**********" at bounding box center [283, 234] width 104 height 15
click at [281, 242] on div at bounding box center [283, 244] width 20 height 5
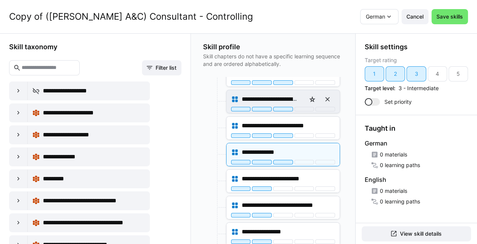
scroll to position [1429, 0]
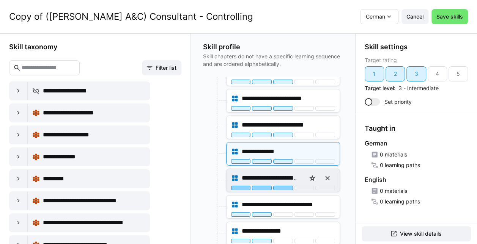
click at [281, 186] on div at bounding box center [283, 188] width 20 height 5
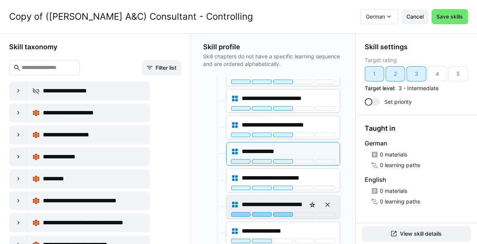
click at [283, 212] on div at bounding box center [283, 214] width 20 height 5
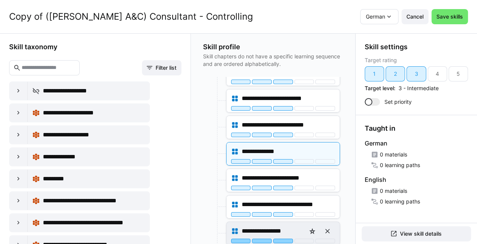
click at [281, 239] on div at bounding box center [283, 241] width 20 height 5
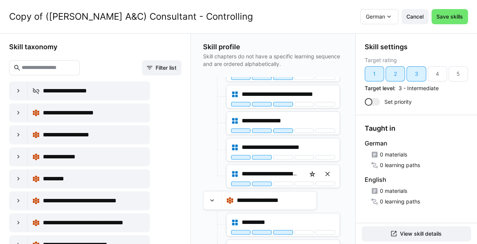
scroll to position [1540, 0]
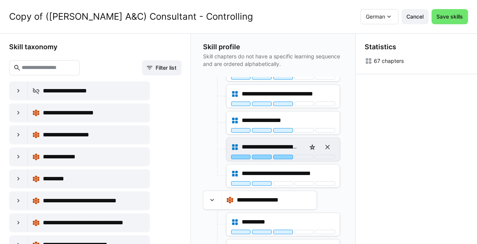
click at [280, 155] on div at bounding box center [283, 157] width 20 height 5
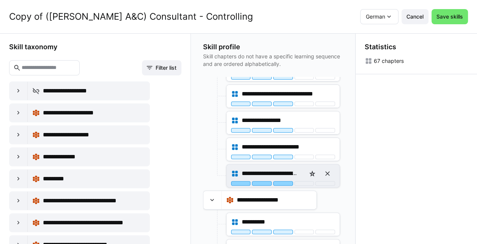
click at [282, 181] on div at bounding box center [283, 183] width 20 height 5
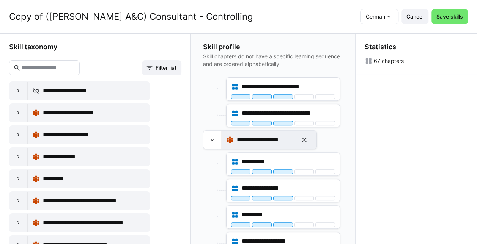
scroll to position [1601, 0]
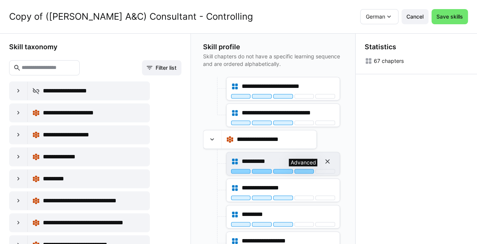
click at [298, 169] on div at bounding box center [304, 171] width 20 height 5
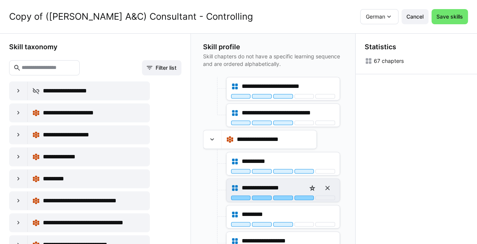
click at [298, 196] on div at bounding box center [304, 198] width 20 height 5
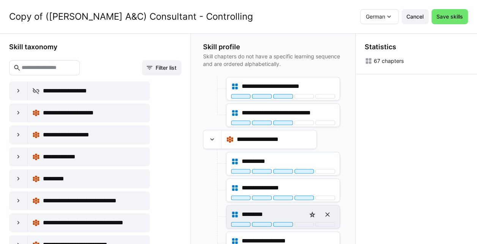
click at [298, 210] on div "*********" at bounding box center [282, 217] width 113 height 23
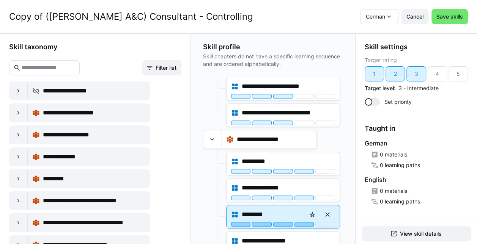
click at [298, 222] on div at bounding box center [304, 224] width 20 height 5
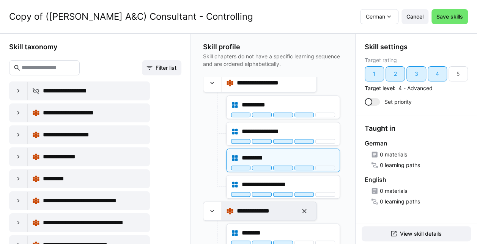
scroll to position [1721, 0]
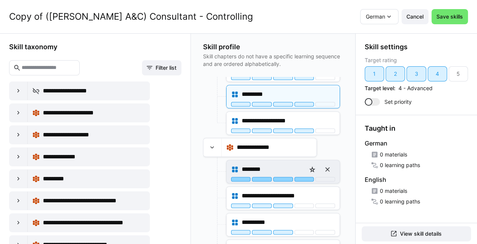
click at [303, 177] on div at bounding box center [304, 179] width 20 height 5
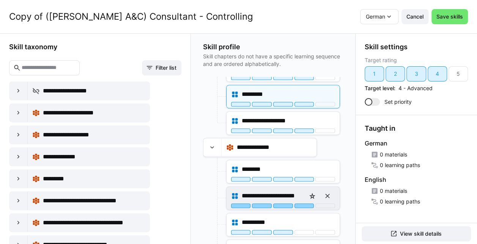
click at [301, 204] on div at bounding box center [304, 206] width 20 height 5
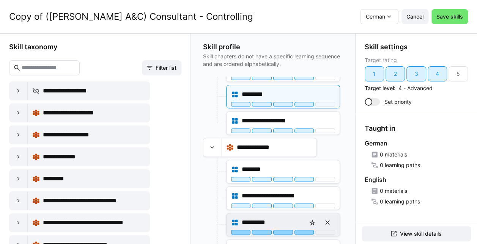
click at [301, 230] on div at bounding box center [304, 232] width 20 height 5
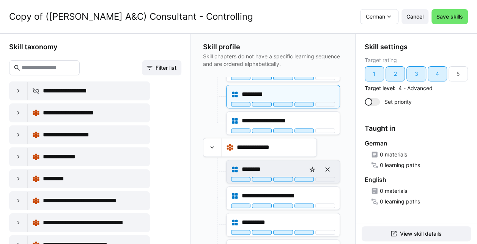
scroll to position [0, 0]
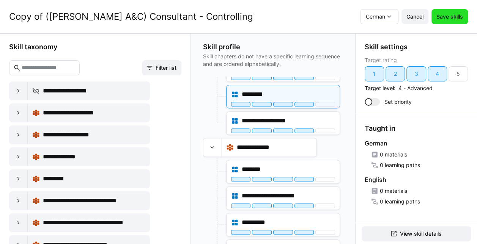
click at [454, 17] on span "Save skills" at bounding box center [449, 17] width 29 height 8
